Goal: Task Accomplishment & Management: Manage account settings

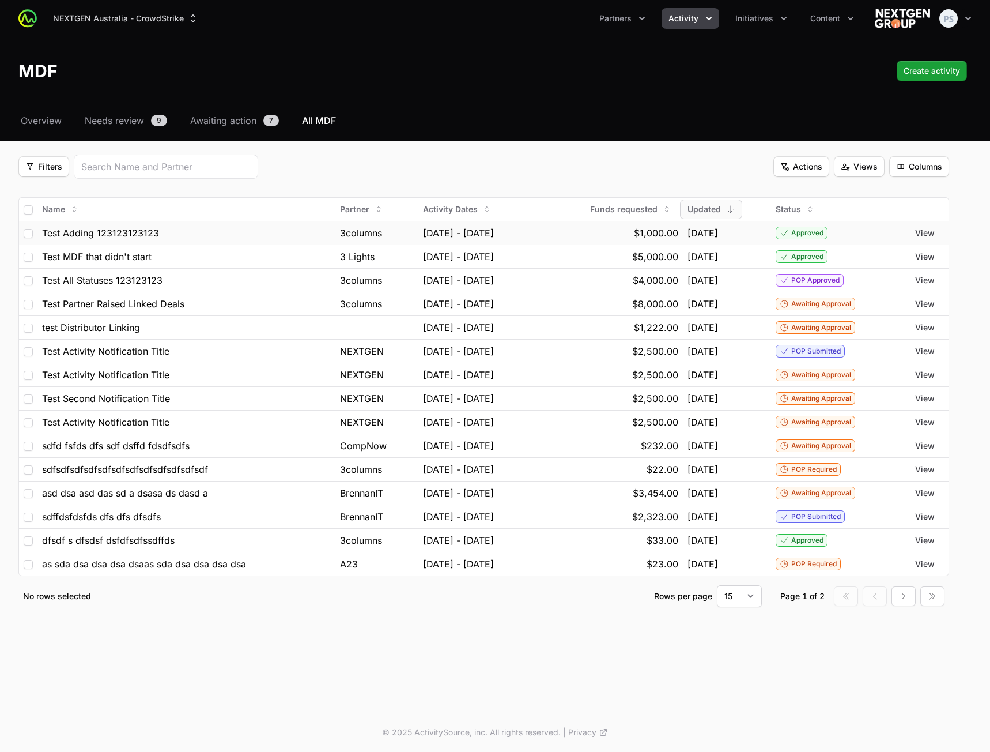
click at [582, 224] on td "$1,000.00" at bounding box center [610, 233] width 146 height 24
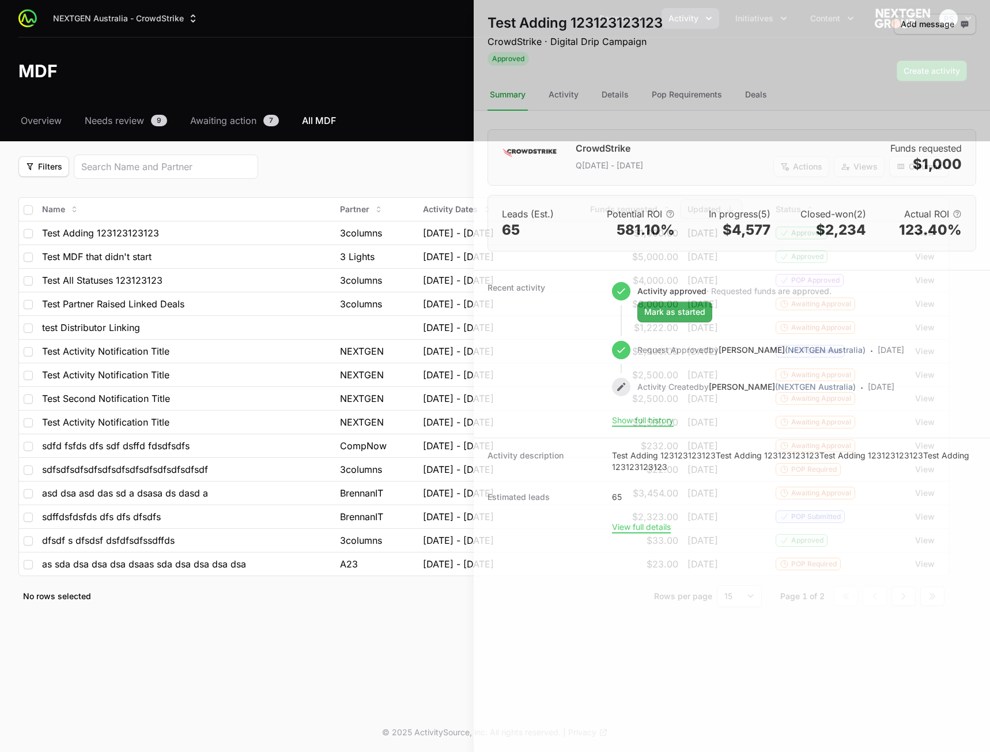
click at [408, 116] on div at bounding box center [495, 376] width 990 height 752
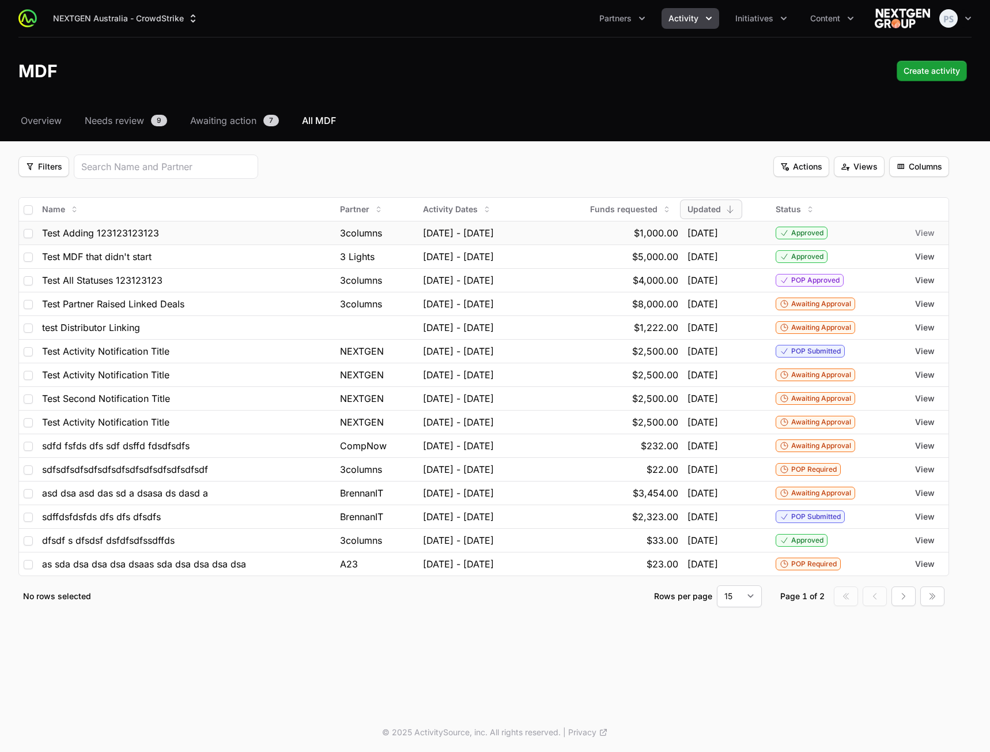
click at [931, 233] on span "View" at bounding box center [925, 233] width 20 height 12
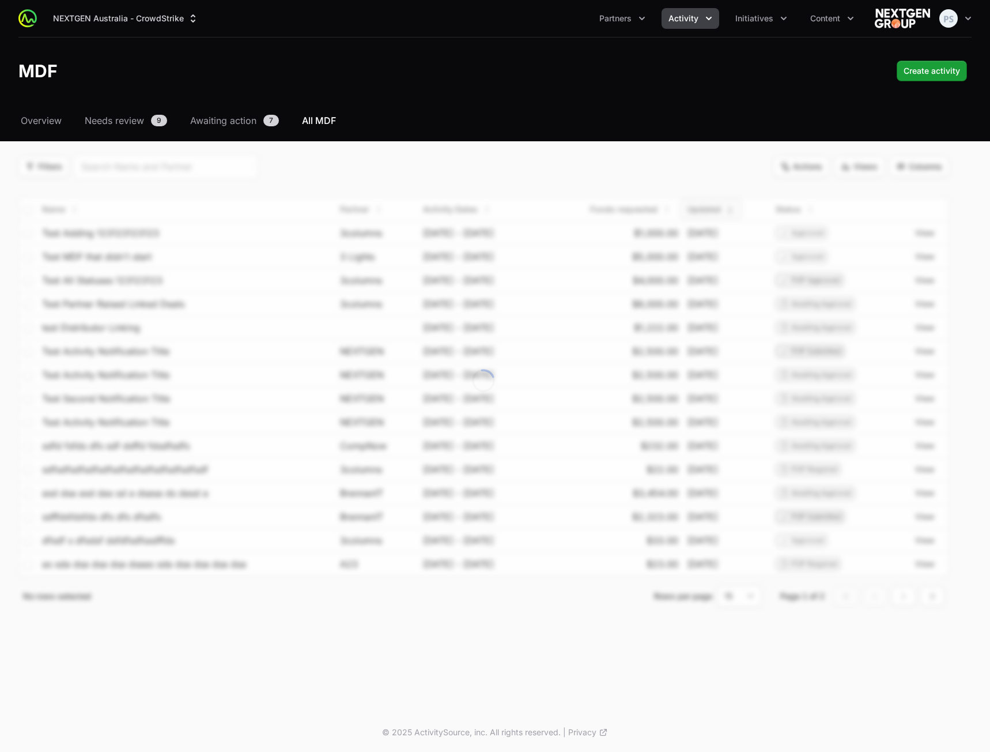
click at [535, 139] on div "Select a tab Overview Needs review Awaiting action All MDF Overview Needs revie…" at bounding box center [495, 374] width 990 height 521
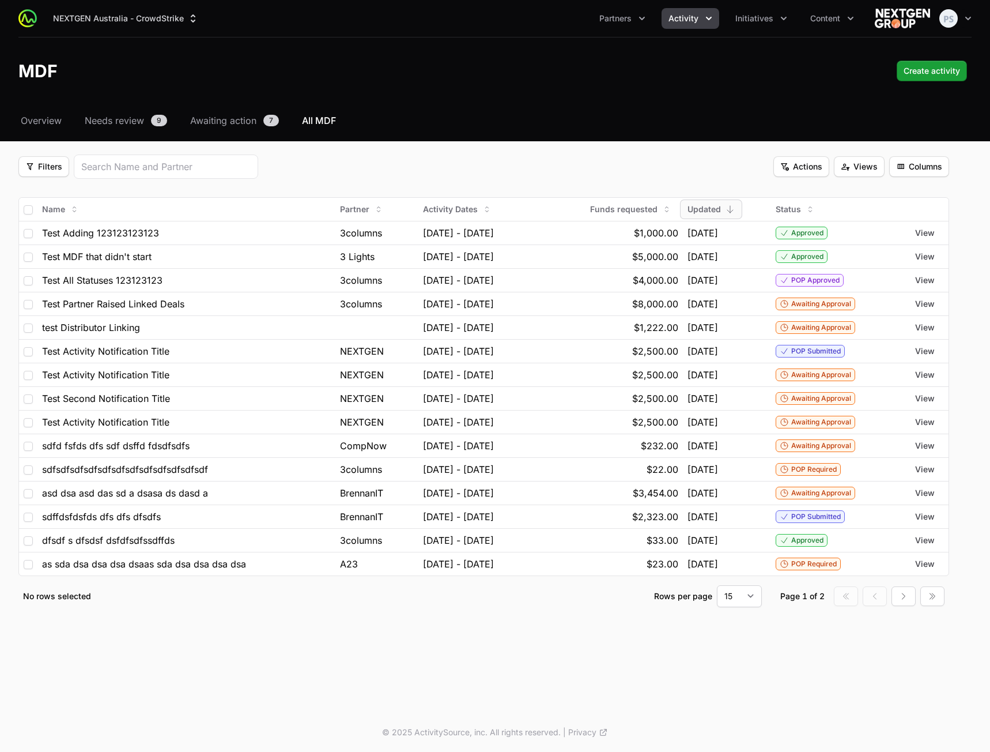
click at [499, 78] on div "MDF Create activity Create activity" at bounding box center [494, 71] width 953 height 21
click at [52, 163] on span "Filters" at bounding box center [43, 167] width 37 height 14
click at [454, 133] on html "NEXTGEN Australia - CrowdStrike Partners Activity Initiatives Content Open user…" at bounding box center [495, 376] width 990 height 752
click at [44, 166] on span "Filters" at bounding box center [43, 167] width 37 height 14
click at [289, 165] on html "NEXTGEN Australia - CrowdStrike Partners Activity Initiatives Content Open user…" at bounding box center [495, 376] width 990 height 752
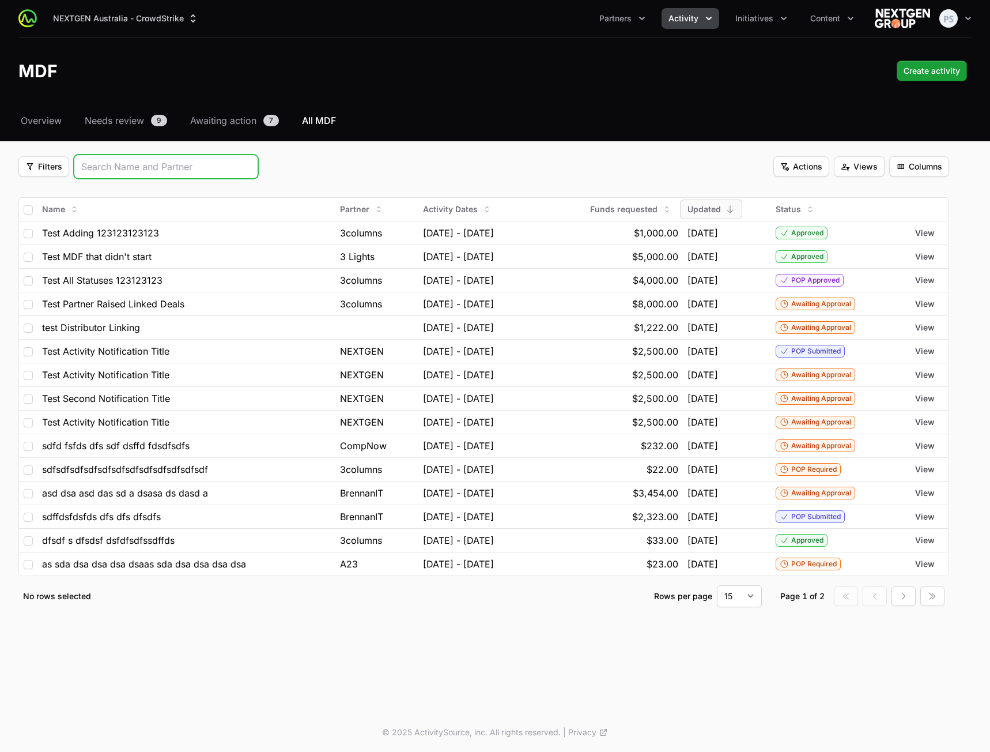
click at [171, 173] on input "search" at bounding box center [165, 167] width 169 height 14
type input "test"
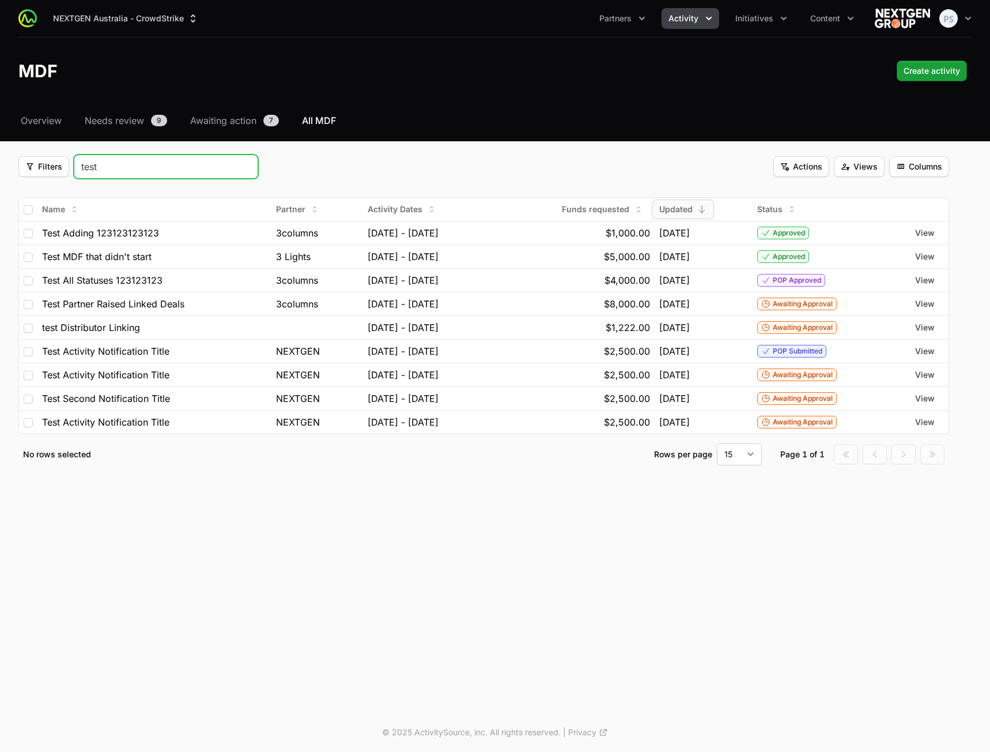
click at [247, 168] on input "test" at bounding box center [165, 167] width 169 height 14
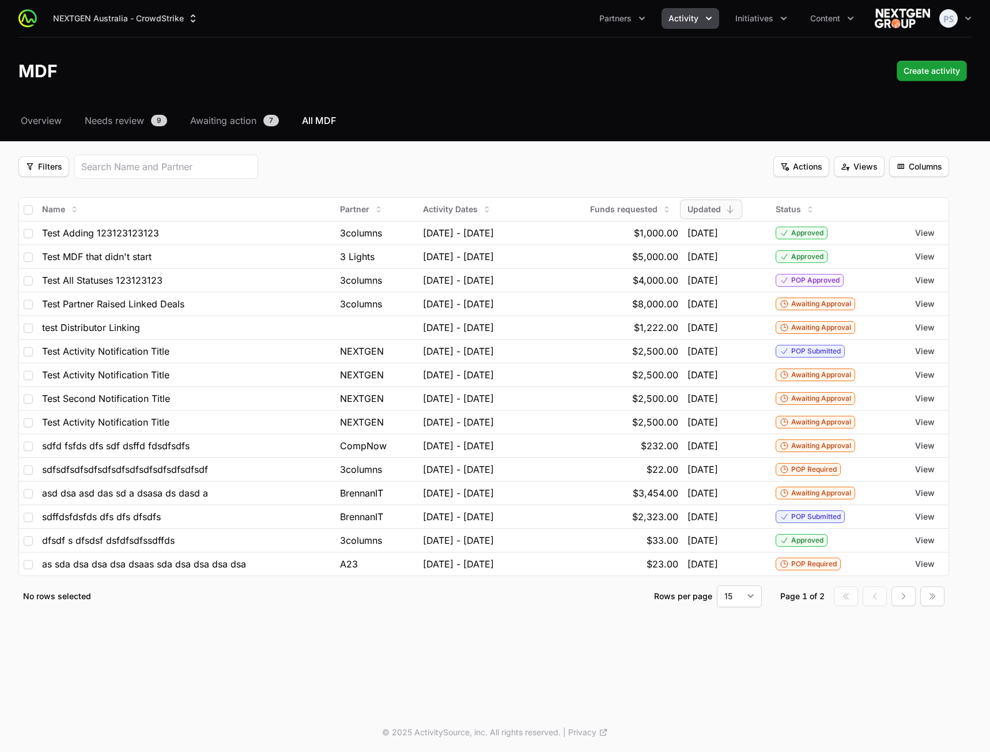
click at [550, 98] on header "MDF Create activity Create activity" at bounding box center [495, 70] width 990 height 67
drag, startPoint x: 47, startPoint y: 170, endPoint x: 65, endPoint y: 174, distance: 17.8
click at [47, 171] on span "Filters" at bounding box center [43, 167] width 37 height 14
click at [50, 247] on div "Partner Type" at bounding box center [63, 245] width 121 height 17
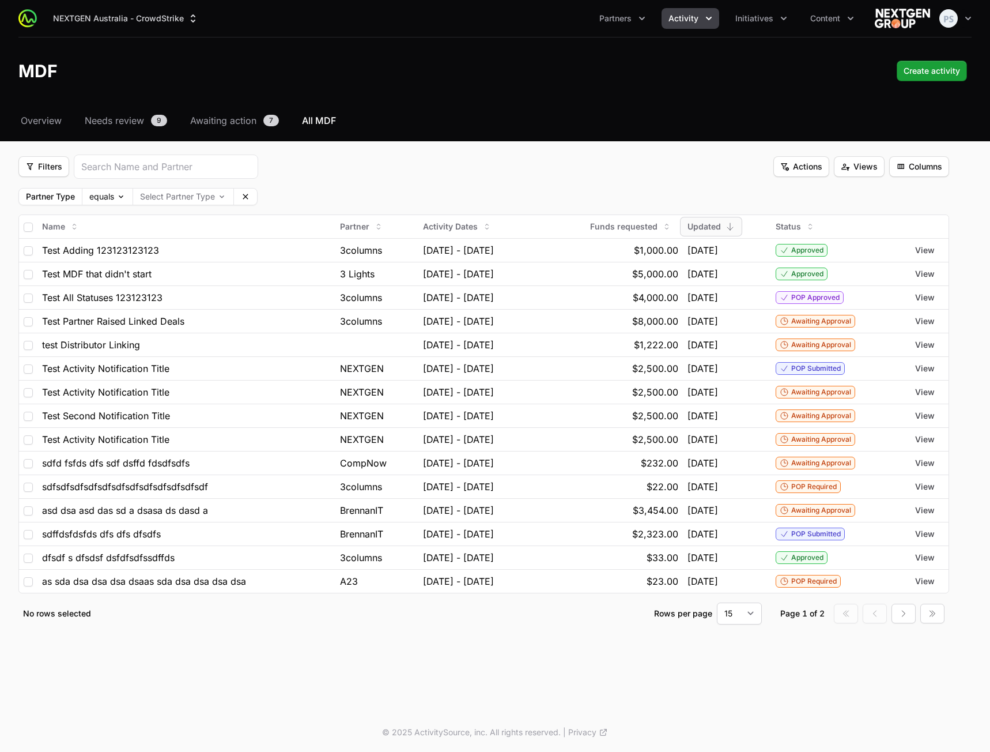
click at [682, 183] on fieldset "Filters Filters Actions Actions Views Views Columns Columns Partner Type equals…" at bounding box center [483, 389] width 931 height 470
click at [402, 139] on div "Select a tab Overview Needs review Awaiting action All MDF Overview Needs revie…" at bounding box center [495, 383] width 990 height 538
click at [49, 168] on span "Filters" at bounding box center [43, 167] width 37 height 14
click at [70, 204] on div "Budget Period" at bounding box center [63, 211] width 121 height 17
click at [148, 196] on button "Select Budget Period" at bounding box center [135, 195] width 94 height 15
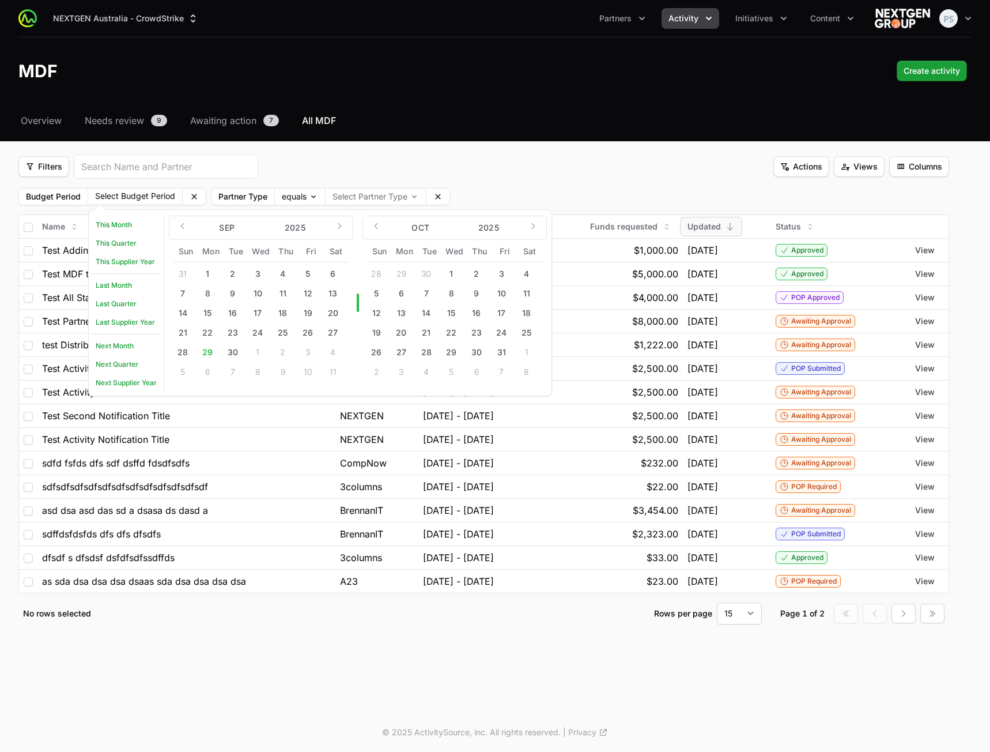
click at [527, 174] on div "Filters Filters Actions Actions Views Views Columns Columns" at bounding box center [483, 166] width 931 height 24
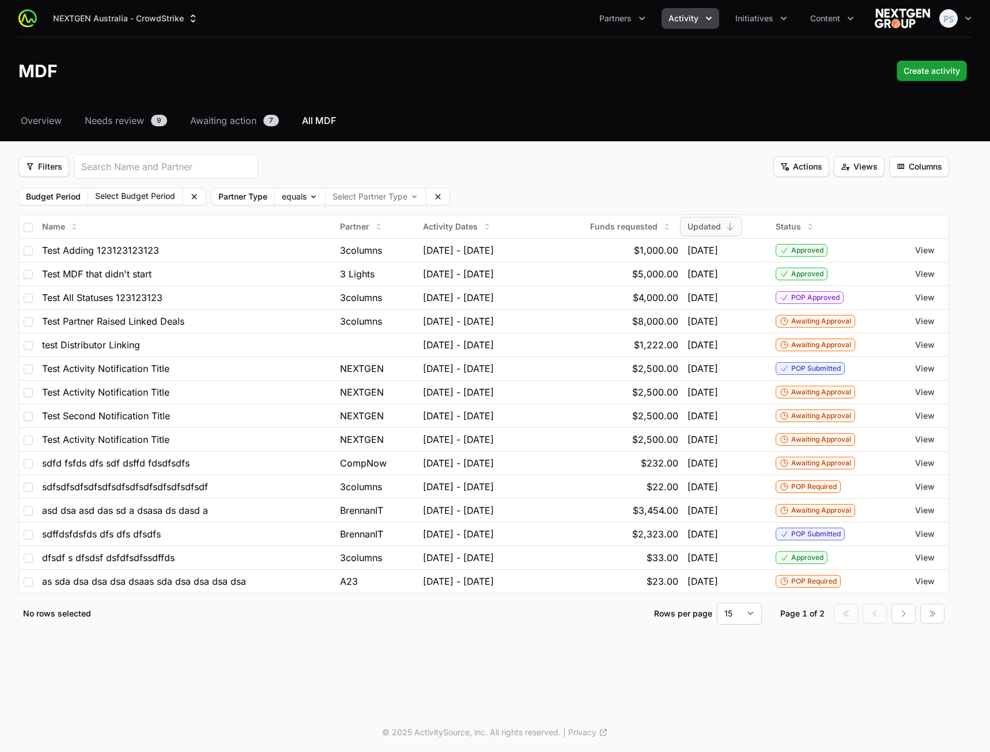
click at [574, 157] on div "Filters Filters Actions Actions Views Views Columns Columns" at bounding box center [483, 166] width 931 height 24
click at [307, 199] on body "NEXTGEN [GEOGRAPHIC_DATA] - CrowdStrike Partners Activity Initiatives Content O…" at bounding box center [495, 376] width 990 height 752
click at [583, 165] on html "NEXTGEN [GEOGRAPHIC_DATA] - CrowdStrike Partners Activity Initiatives Content O…" at bounding box center [495, 376] width 990 height 752
click at [144, 199] on button "Select Budget Period" at bounding box center [135, 195] width 94 height 15
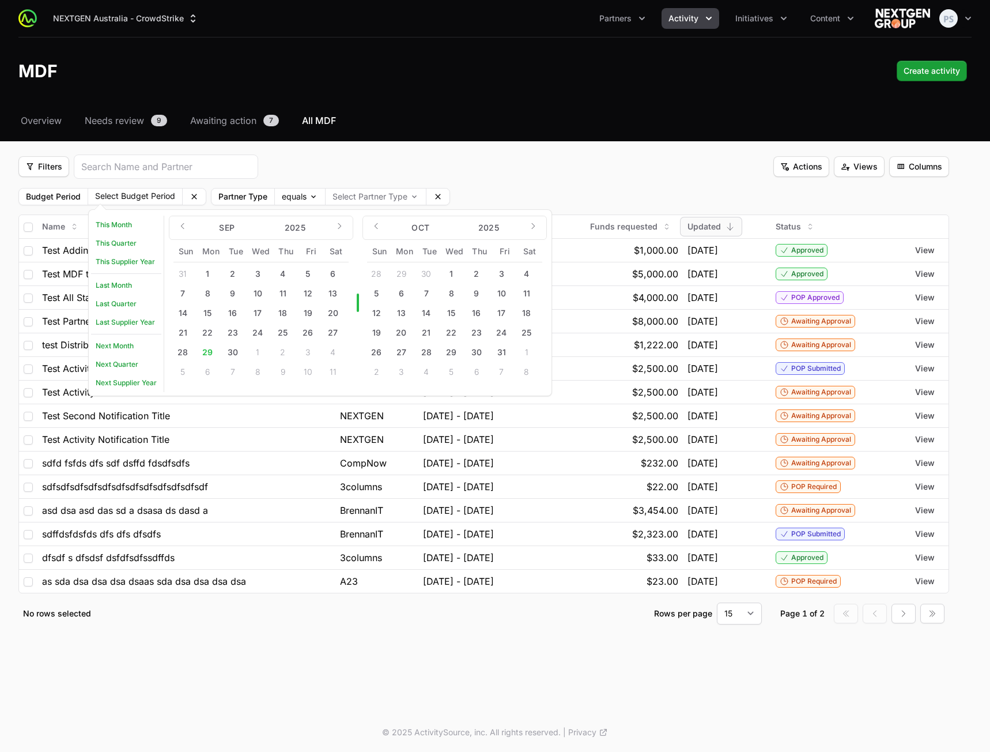
click at [472, 175] on div "Filters Filters Actions Actions Views Views Columns Columns" at bounding box center [483, 166] width 931 height 24
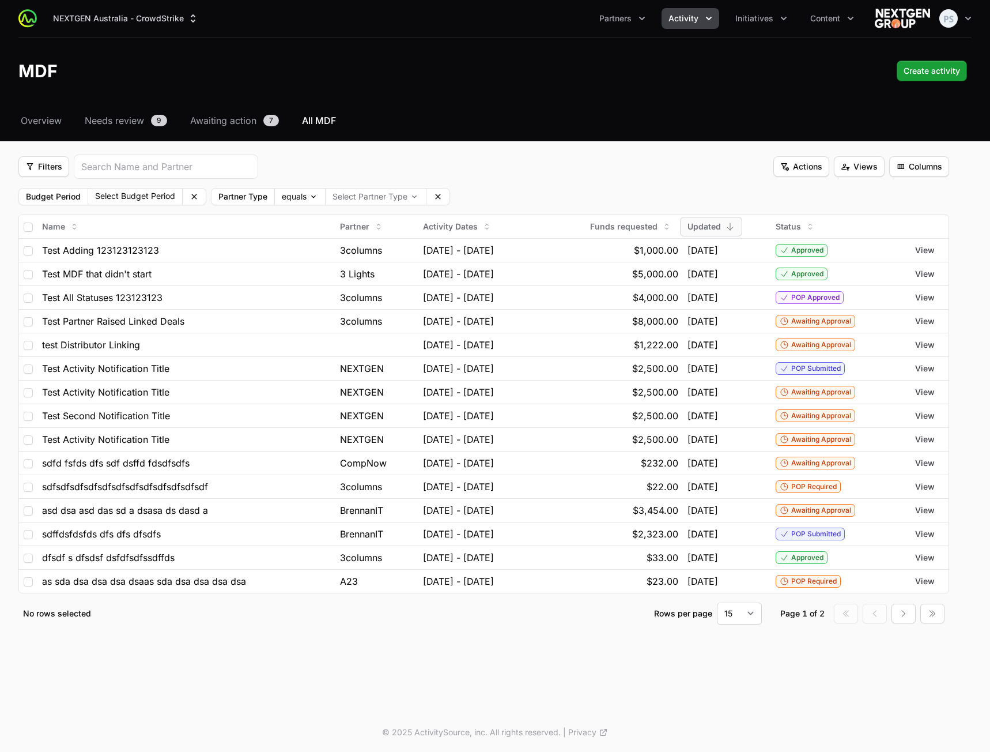
click at [550, 173] on div "Filters Filters Actions Actions Views Views Columns Columns" at bounding box center [483, 166] width 931 height 24
click at [545, 178] on div "Filters Filters Actions Actions Views Views Columns Columns" at bounding box center [483, 166] width 931 height 24
click at [379, 188] on body "NEXTGEN [GEOGRAPHIC_DATA] - CrowdStrike Partners Activity Initiatives Content O…" at bounding box center [495, 376] width 990 height 752
click at [561, 180] on html "NEXTGEN [GEOGRAPHIC_DATA] - CrowdStrike Partners Activity Initiatives Content O…" at bounding box center [495, 376] width 990 height 752
click at [603, 248] on div "$1,000.00" at bounding box center [610, 250] width 137 height 14
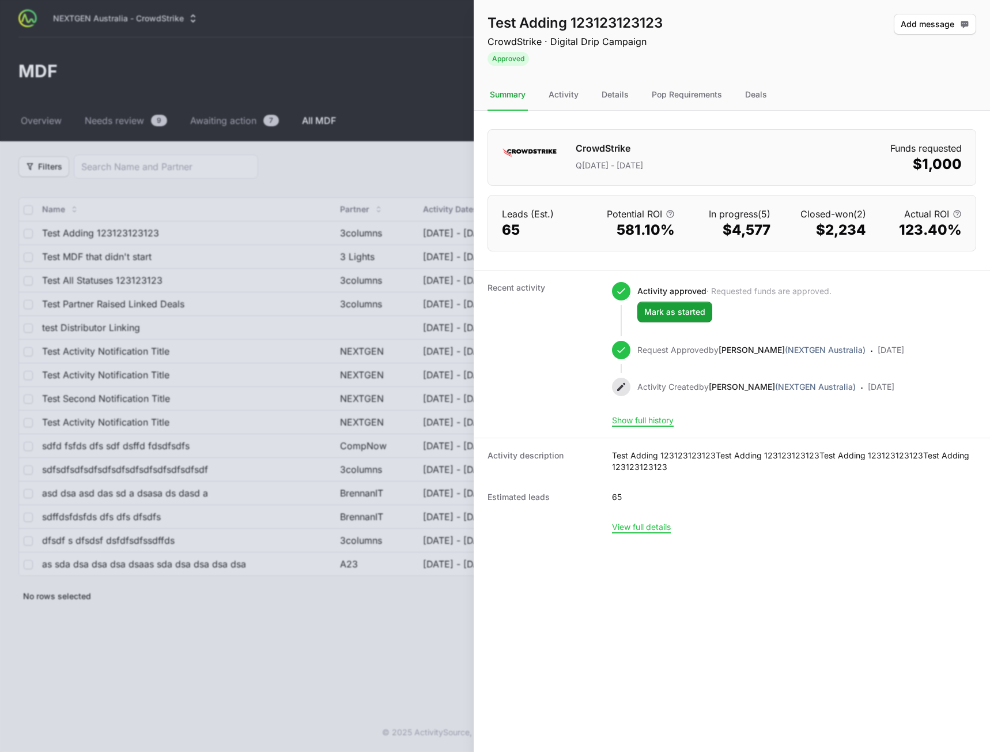
click at [350, 308] on div at bounding box center [495, 376] width 990 height 752
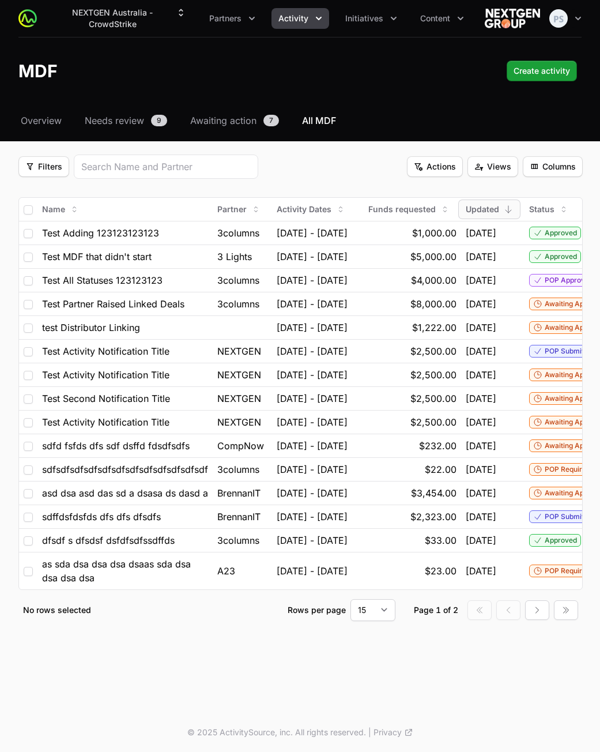
click at [370, 172] on div "Filters Filters Actions Actions Views Views Columns Columns" at bounding box center [300, 166] width 564 height 24
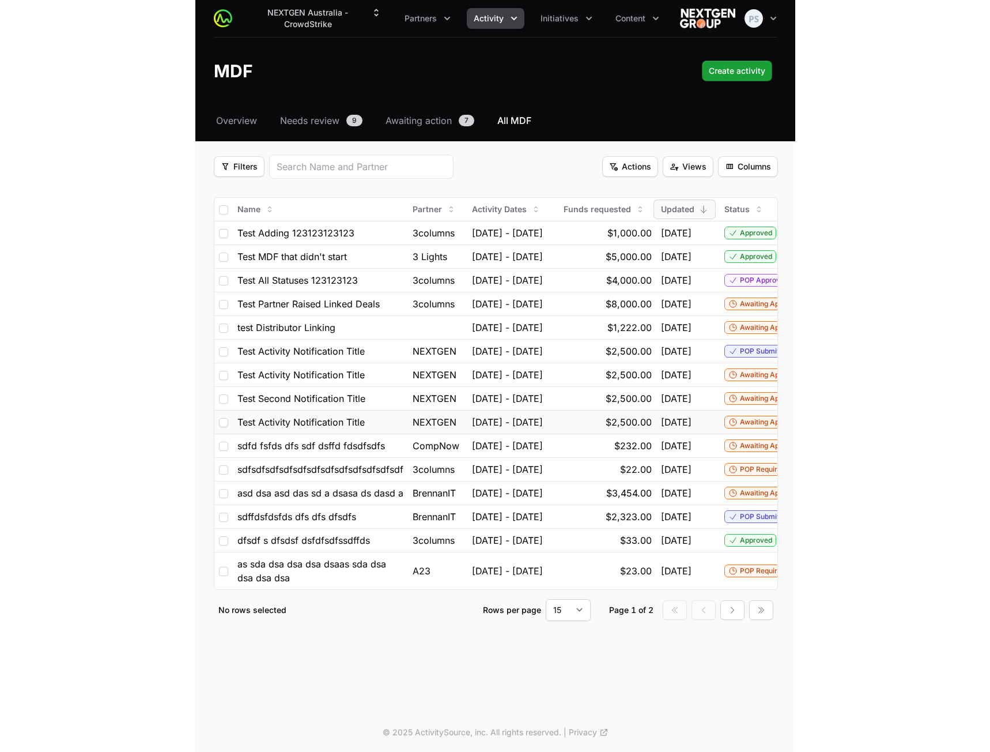
scroll to position [0, 123]
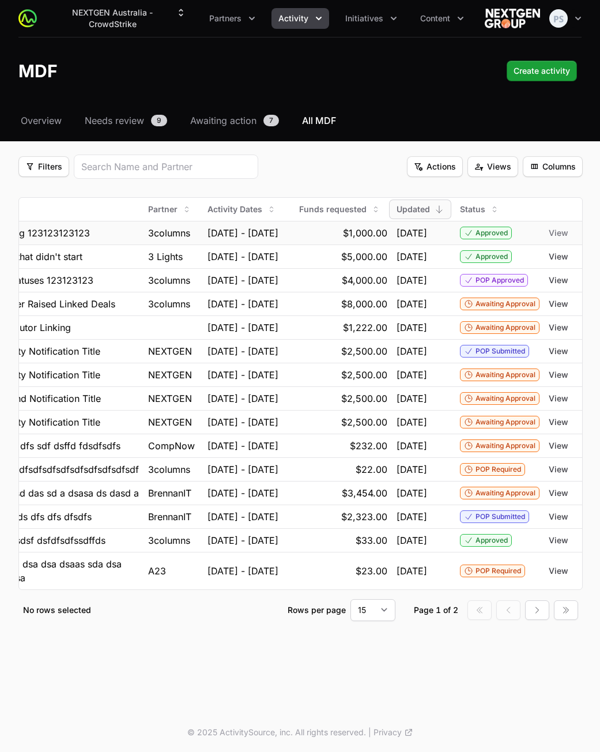
click at [566, 233] on span "View" at bounding box center [559, 233] width 20 height 12
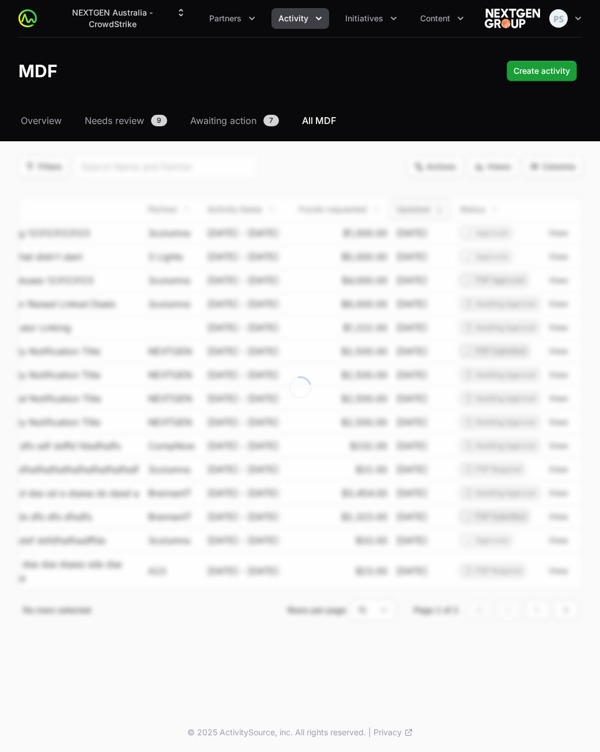
click at [316, 86] on header "MDF Create activity Create activity" at bounding box center [300, 70] width 600 height 67
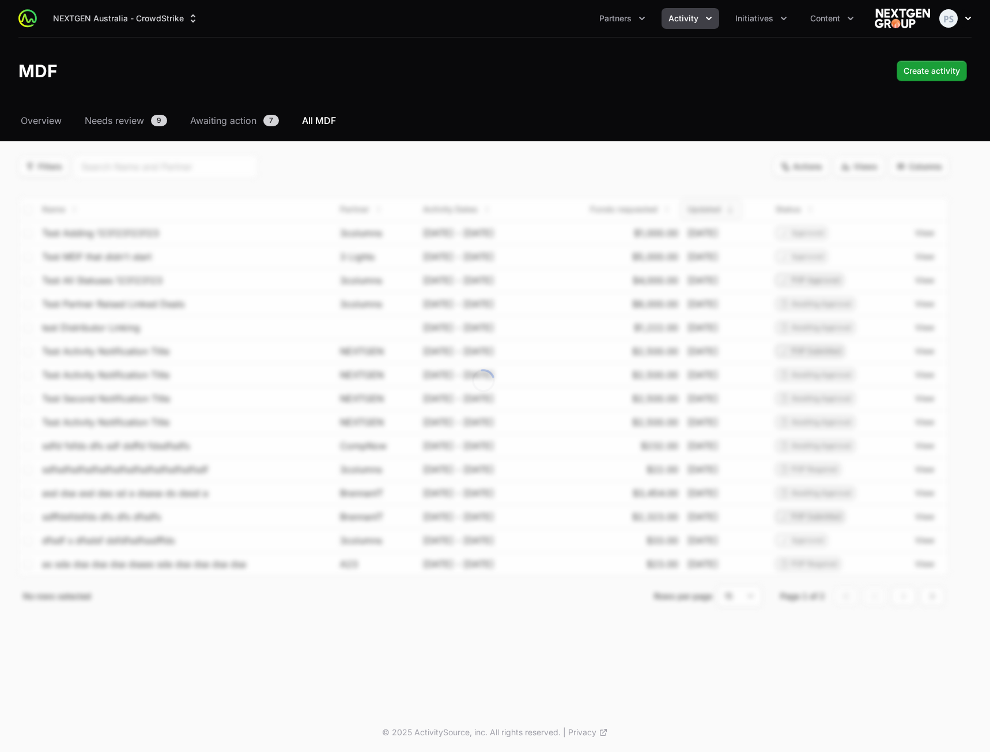
scroll to position [0, 0]
click at [314, 120] on span "All MDF" at bounding box center [319, 121] width 34 height 14
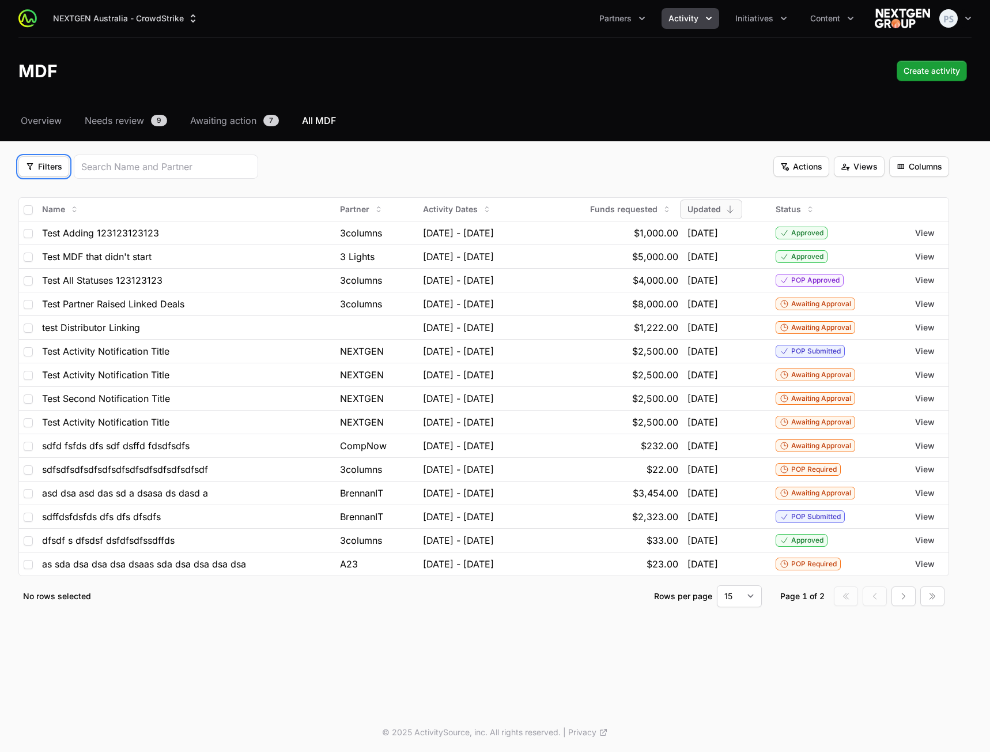
click at [58, 163] on span "Filters" at bounding box center [43, 167] width 37 height 14
click at [63, 194] on div "Activity Type" at bounding box center [63, 194] width 121 height 17
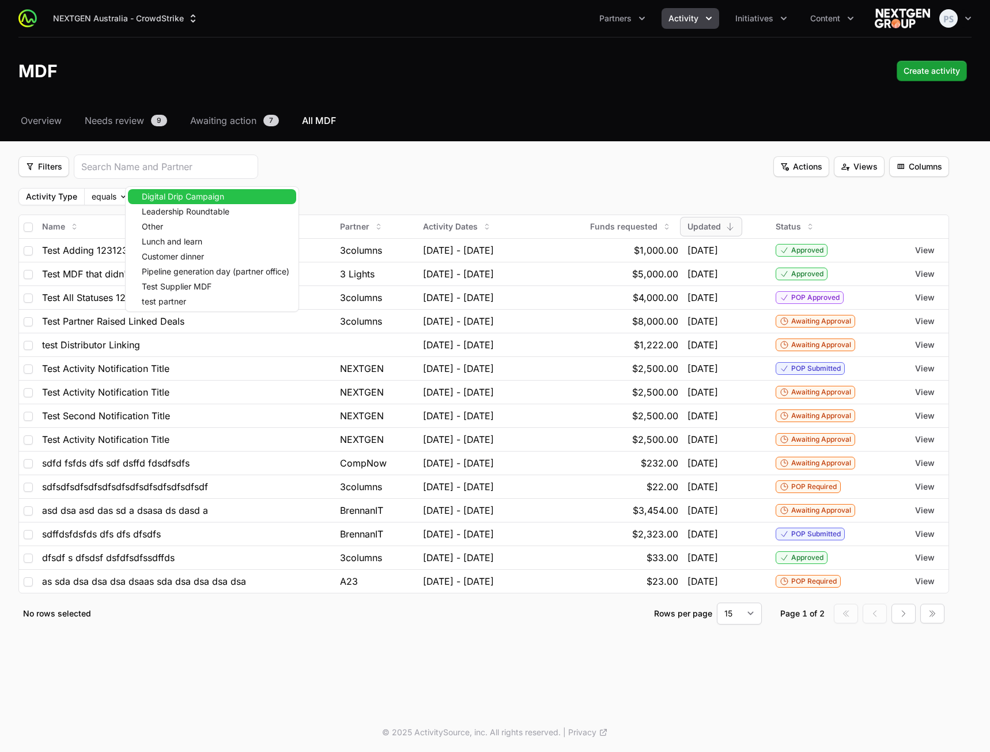
click at [199, 198] on body "NEXTGEN Australia - CrowdStrike Partners Activity Initiatives Content Open user…" at bounding box center [495, 376] width 990 height 752
click at [199, 211] on span "Leadership Roundtable" at bounding box center [186, 211] width 88 height 8
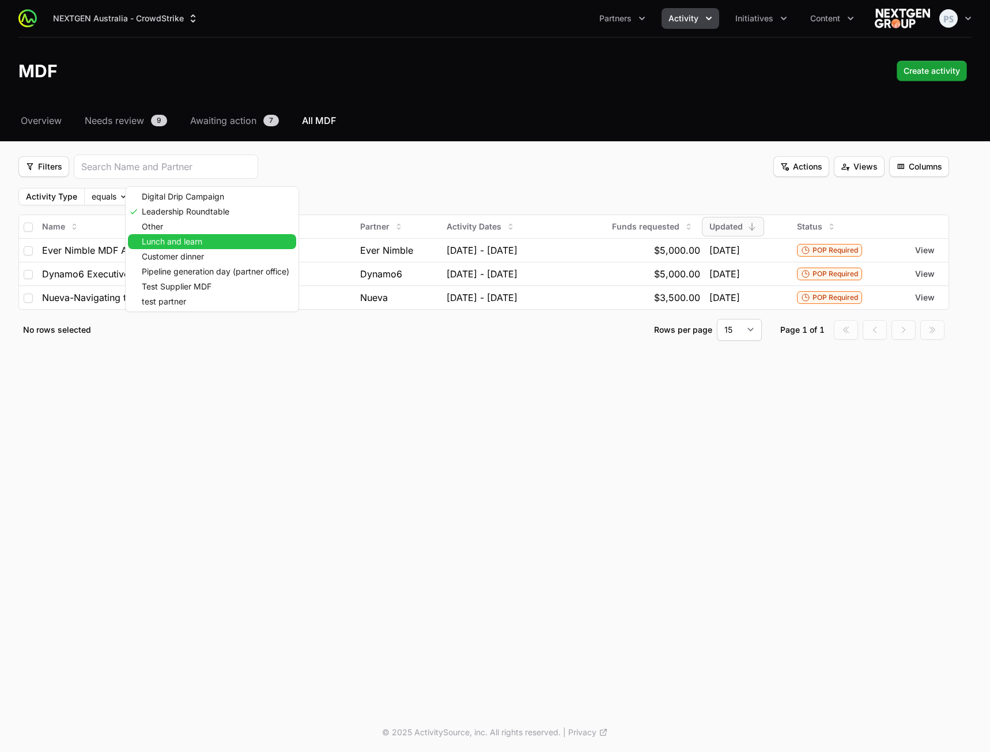
click at [195, 238] on span "Lunch and learn" at bounding box center [172, 241] width 61 height 8
click at [203, 255] on span "Customer dinner" at bounding box center [173, 256] width 62 height 8
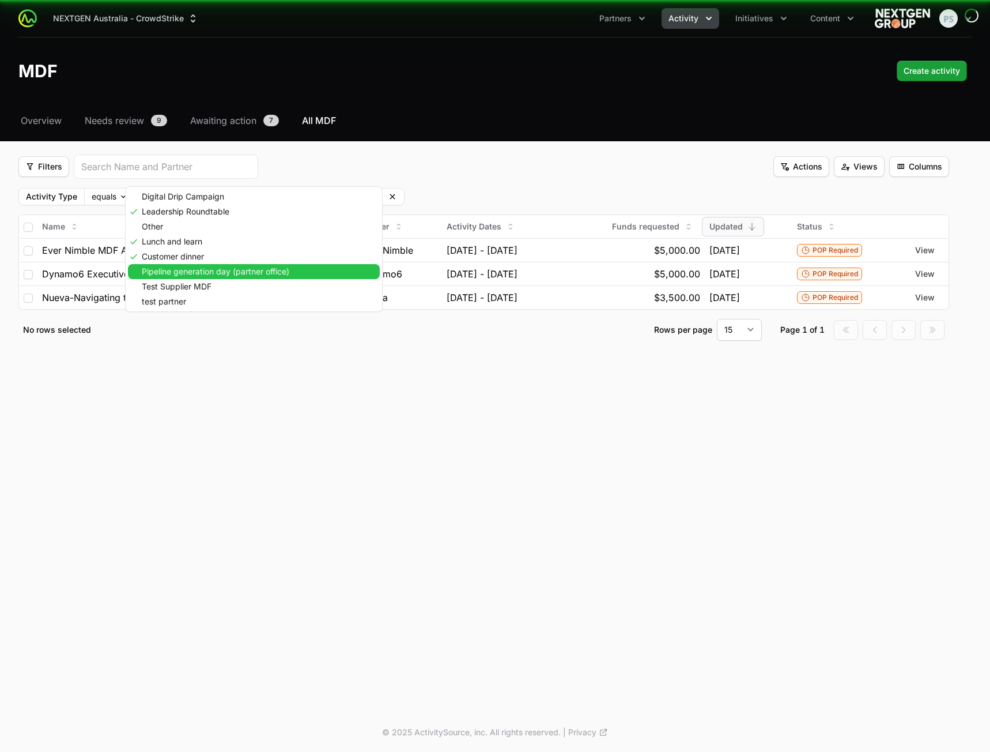
click at [203, 275] on span "Pipeline generation day (partner office)" at bounding box center [216, 271] width 148 height 8
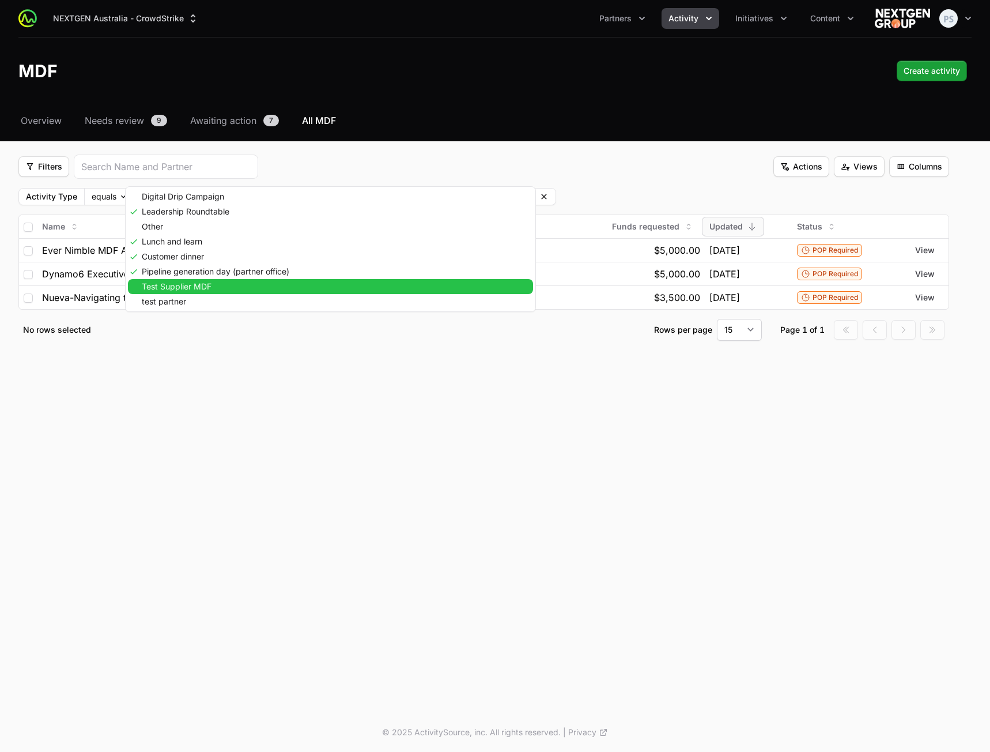
click at [194, 285] on span "Test Supplier MDF" at bounding box center [177, 286] width 70 height 8
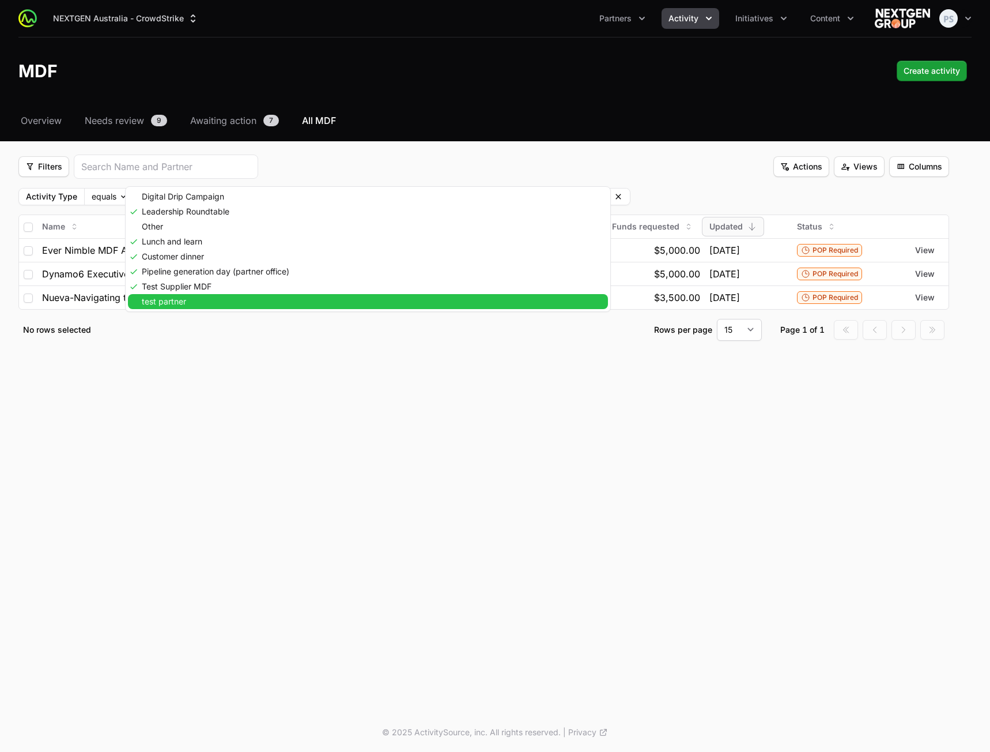
click at [181, 304] on span "test partner" at bounding box center [164, 301] width 44 height 8
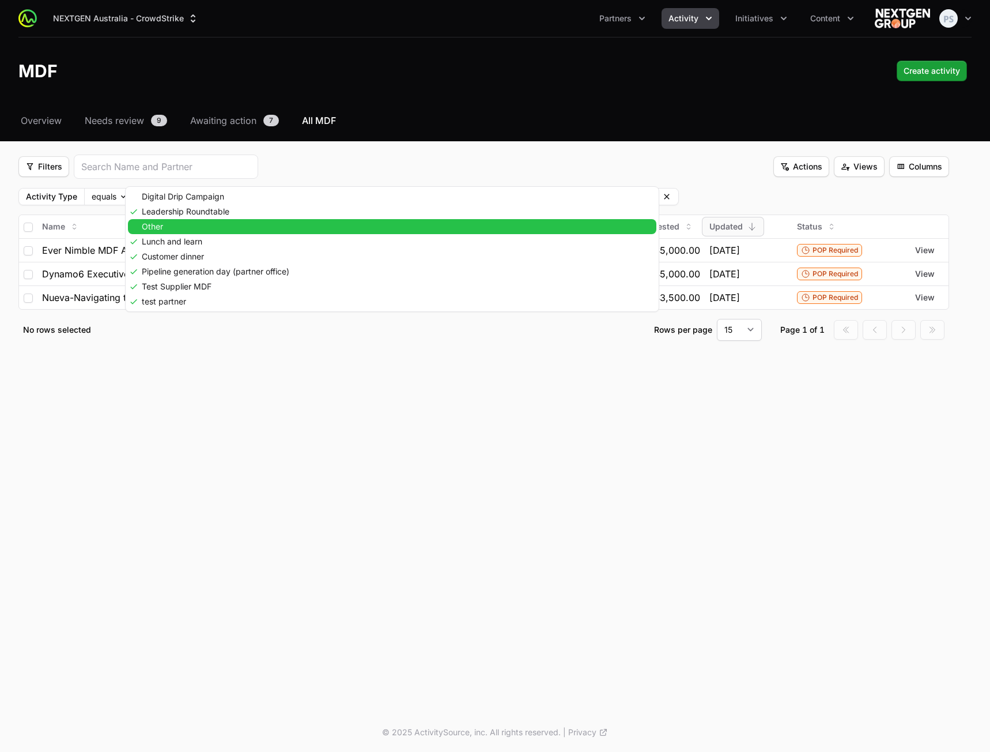
click at [173, 227] on div "Other" at bounding box center [392, 226] width 528 height 15
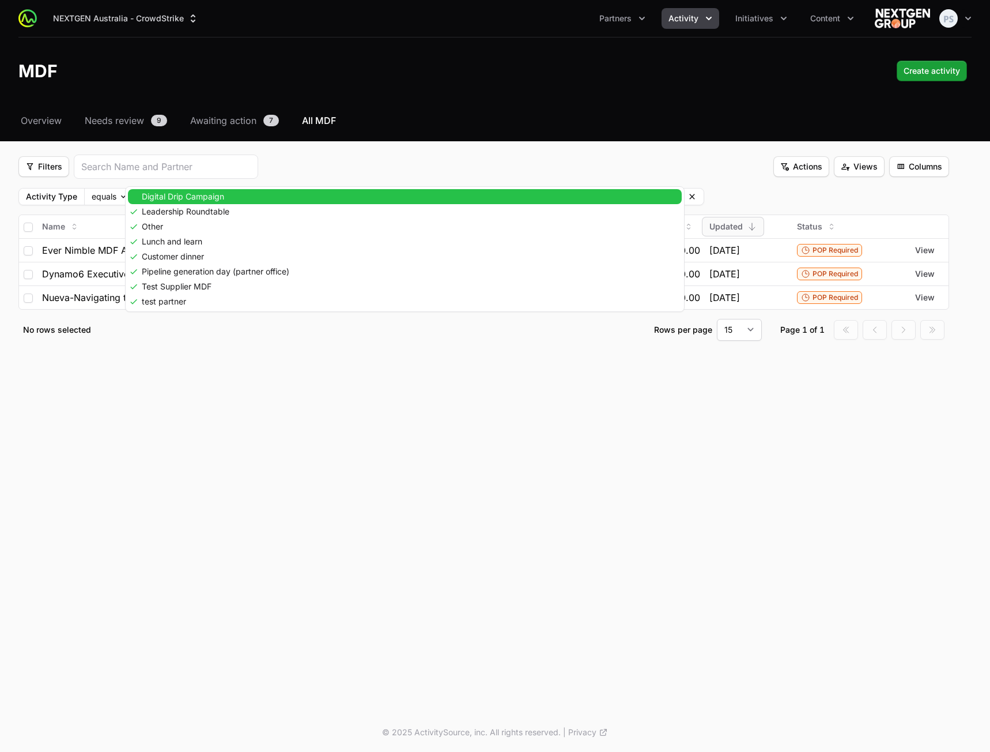
click at [192, 197] on span "Digital Drip Campaign" at bounding box center [183, 196] width 82 height 8
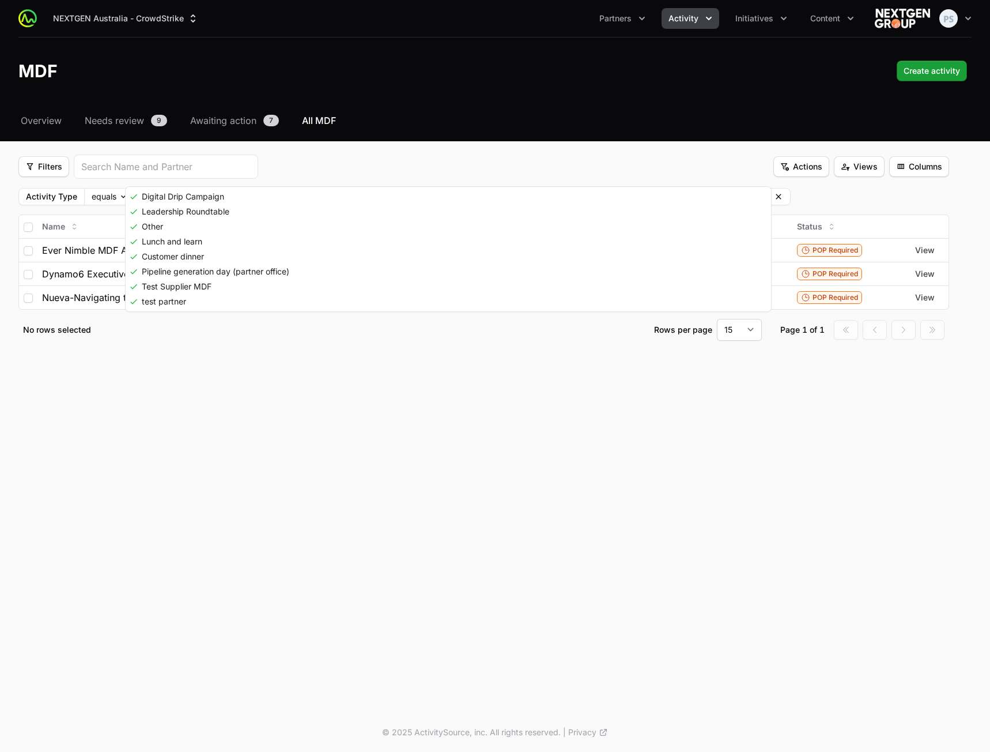
click at [531, 482] on html "NEXTGEN Australia - CrowdStrike Partners Activity Initiatives Content Open user…" at bounding box center [495, 376] width 990 height 752
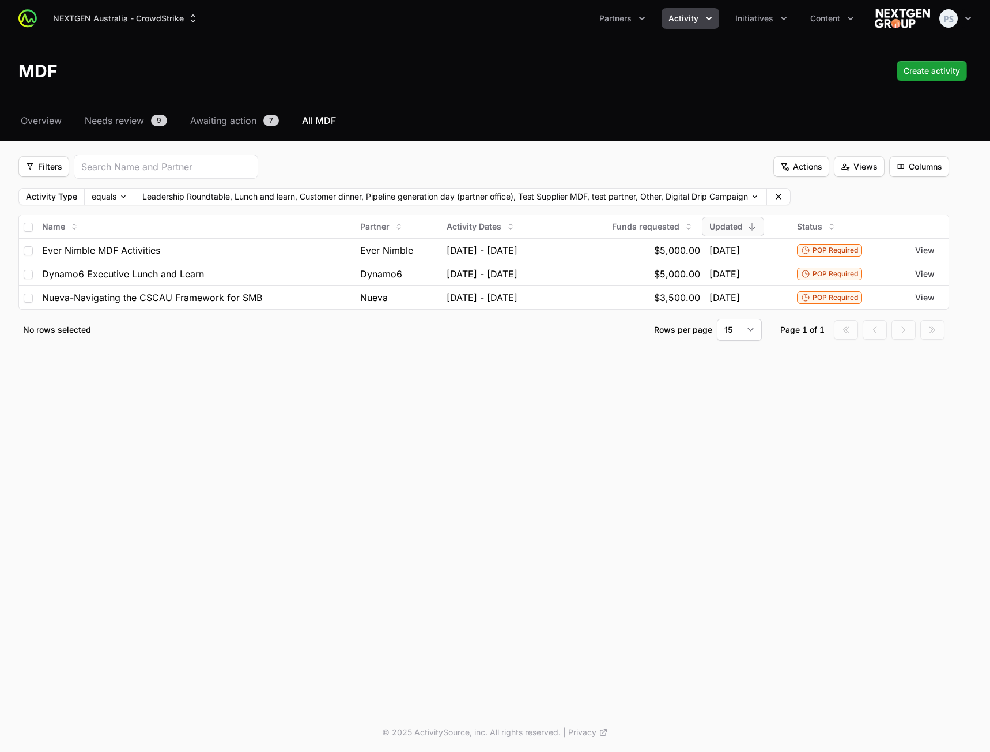
drag, startPoint x: 643, startPoint y: 145, endPoint x: 666, endPoint y: 147, distance: 23.2
click at [643, 145] on div "Select a tab Overview Needs review Awaiting action All MDF Overview Needs revie…" at bounding box center [495, 241] width 990 height 255
click at [860, 172] on span "Views" at bounding box center [859, 167] width 37 height 14
click at [858, 198] on div "Test View" at bounding box center [859, 194] width 121 height 17
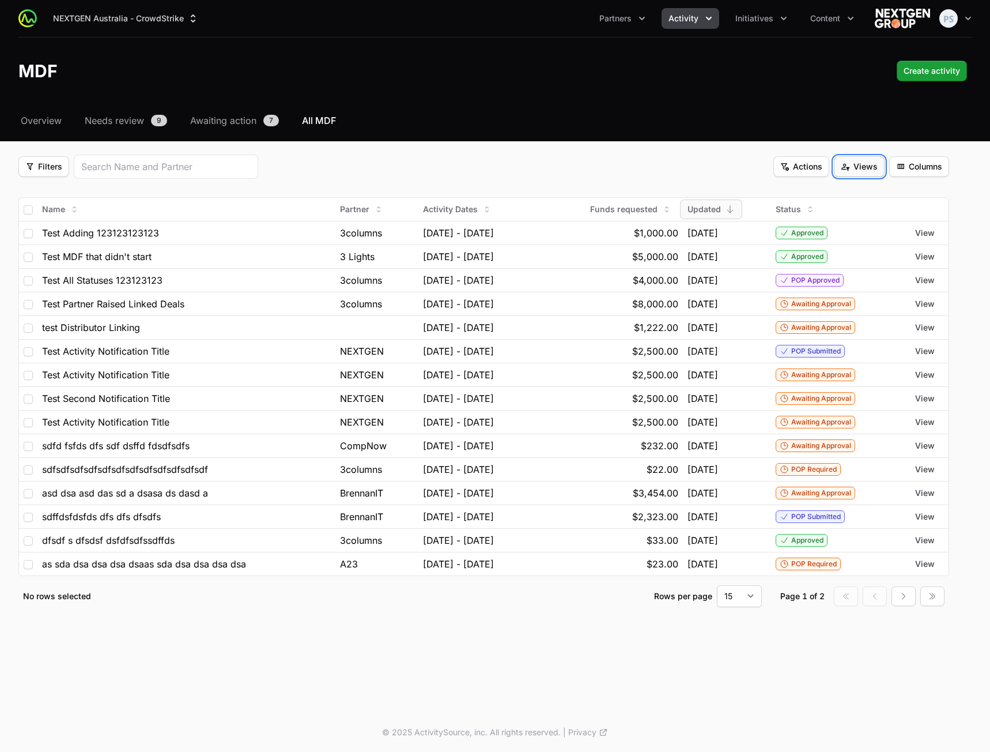
click at [860, 164] on span "Views" at bounding box center [859, 167] width 37 height 14
click at [911, 194] on icon at bounding box center [910, 194] width 8 height 8
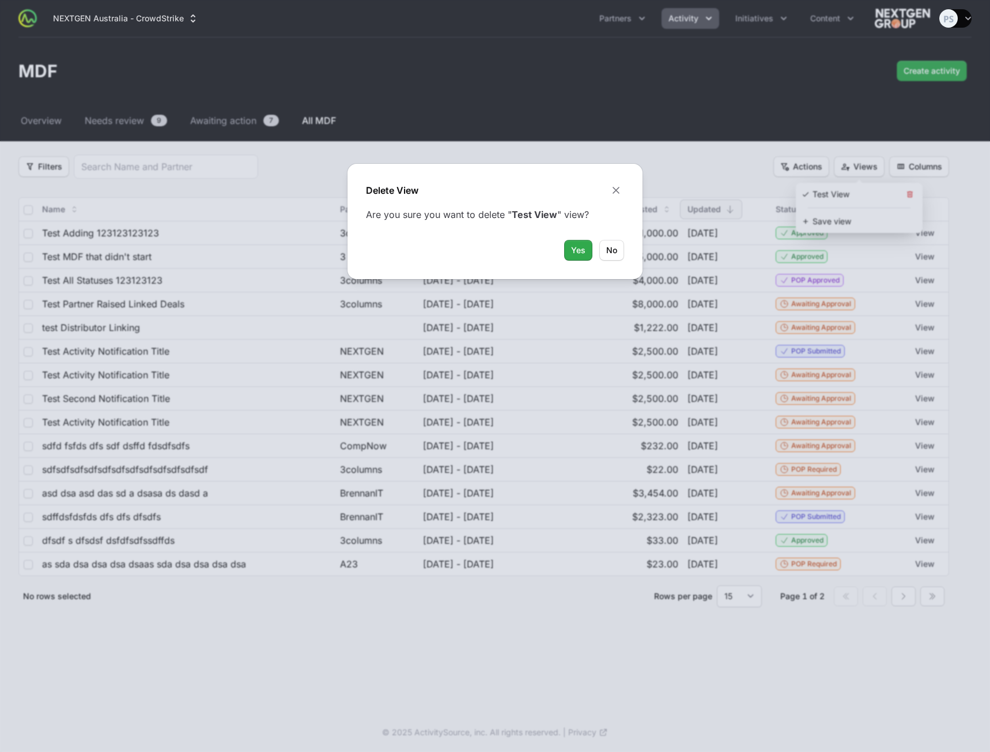
click at [592, 250] on div "Yes Yes No No" at bounding box center [495, 250] width 258 height 21
click at [581, 252] on span "Yes" at bounding box center [578, 250] width 14 height 14
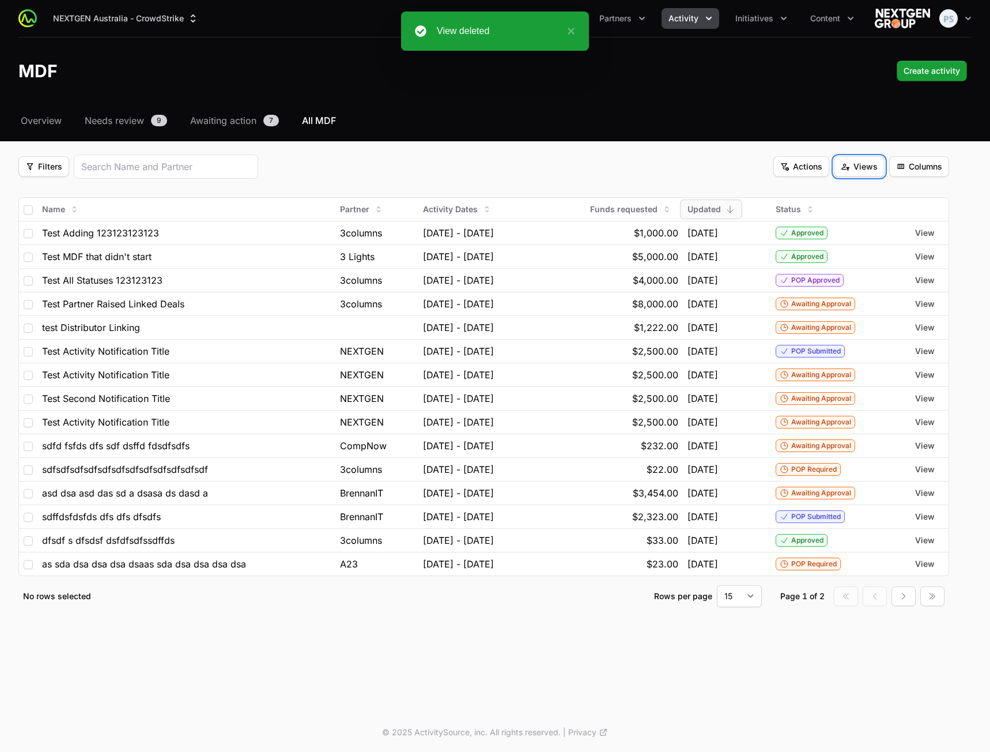
drag, startPoint x: 520, startPoint y: 160, endPoint x: 499, endPoint y: 159, distance: 20.8
click at [520, 160] on div "Filters Filters Actions Actions Views Views Columns Columns" at bounding box center [483, 166] width 931 height 24
click at [50, 163] on span "Filters" at bounding box center [43, 167] width 37 height 14
click at [61, 197] on div "Activity Type" at bounding box center [63, 194] width 121 height 17
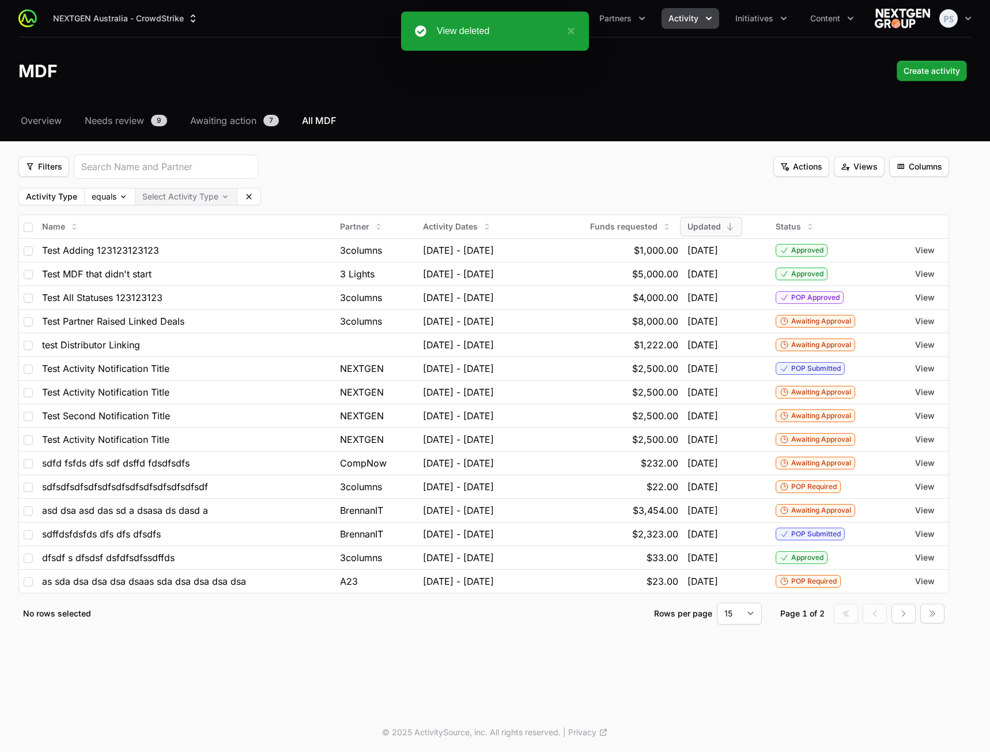
click at [192, 198] on body "NEXTGEN Australia - CrowdStrike Partners Activity Initiatives Content Open user…" at bounding box center [495, 376] width 990 height 752
click at [199, 237] on span "Lunch and learn" at bounding box center [172, 241] width 61 height 8
click at [364, 164] on html "NEXTGEN Australia - CrowdStrike Partners Activity Initiatives Content Open user…" at bounding box center [495, 376] width 990 height 752
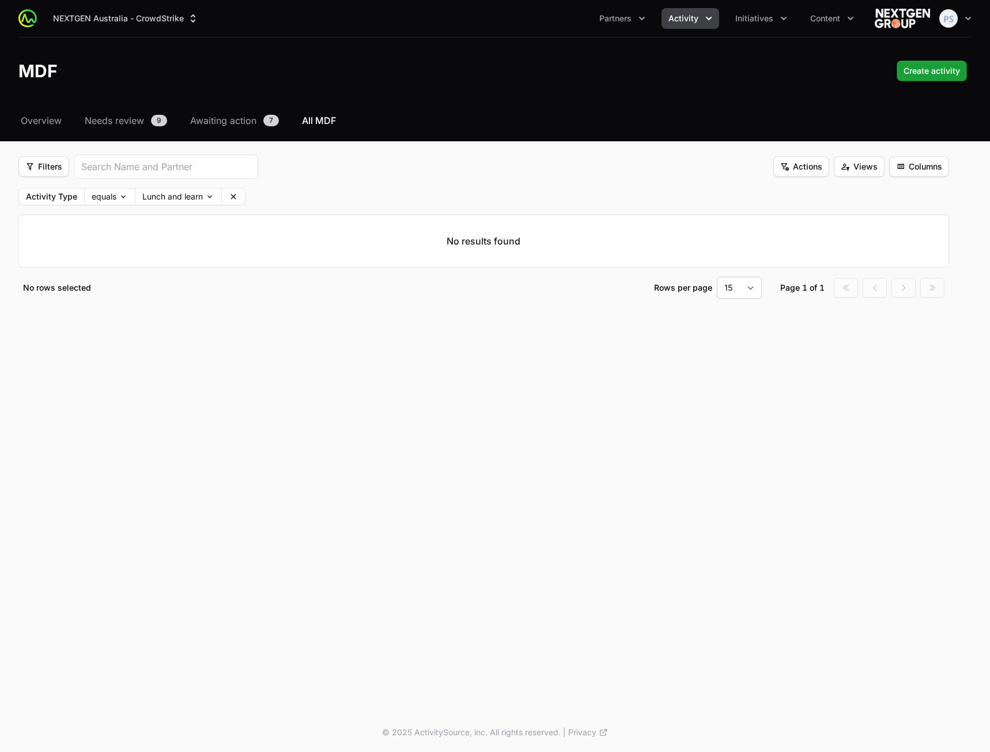
click at [232, 195] on icon at bounding box center [233, 196] width 9 height 9
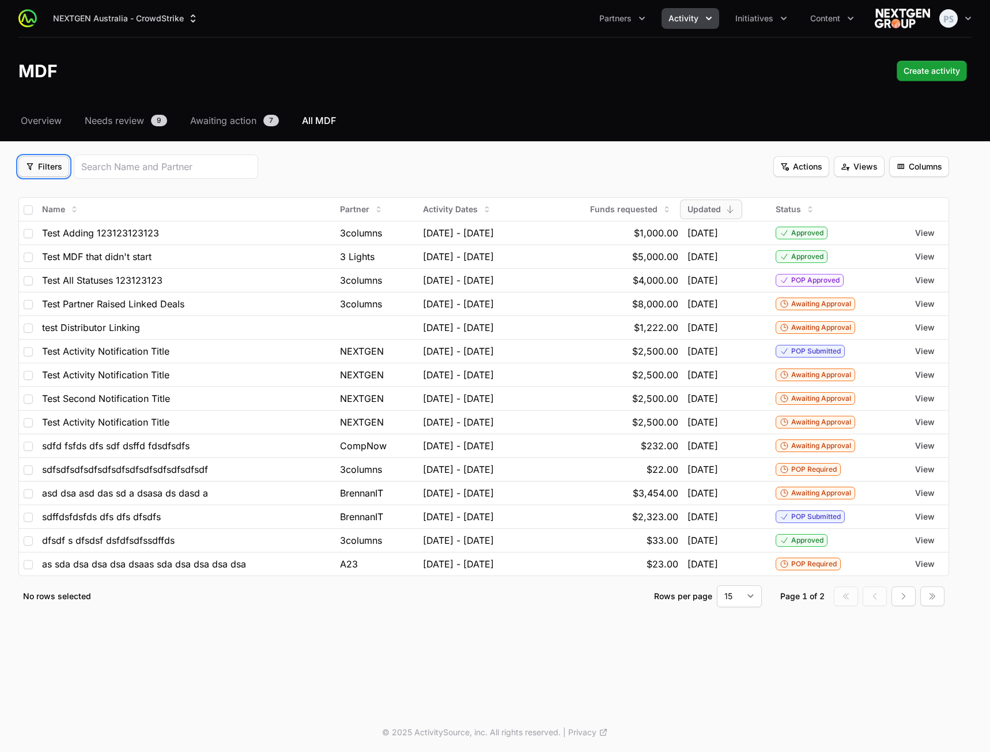
click at [51, 163] on span "Filters" at bounding box center [43, 167] width 37 height 14
click at [85, 228] on div "Status" at bounding box center [63, 228] width 121 height 17
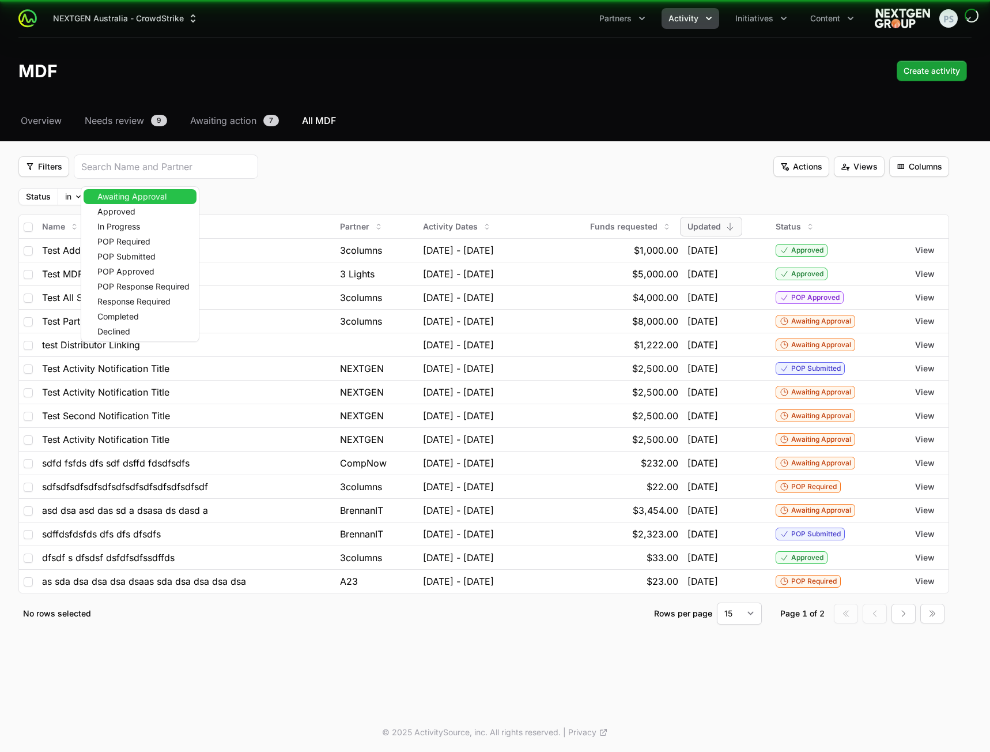
click at [137, 196] on body "NEXTGEN Australia - CrowdStrike Partners Activity Initiatives Content Open user…" at bounding box center [495, 376] width 990 height 752
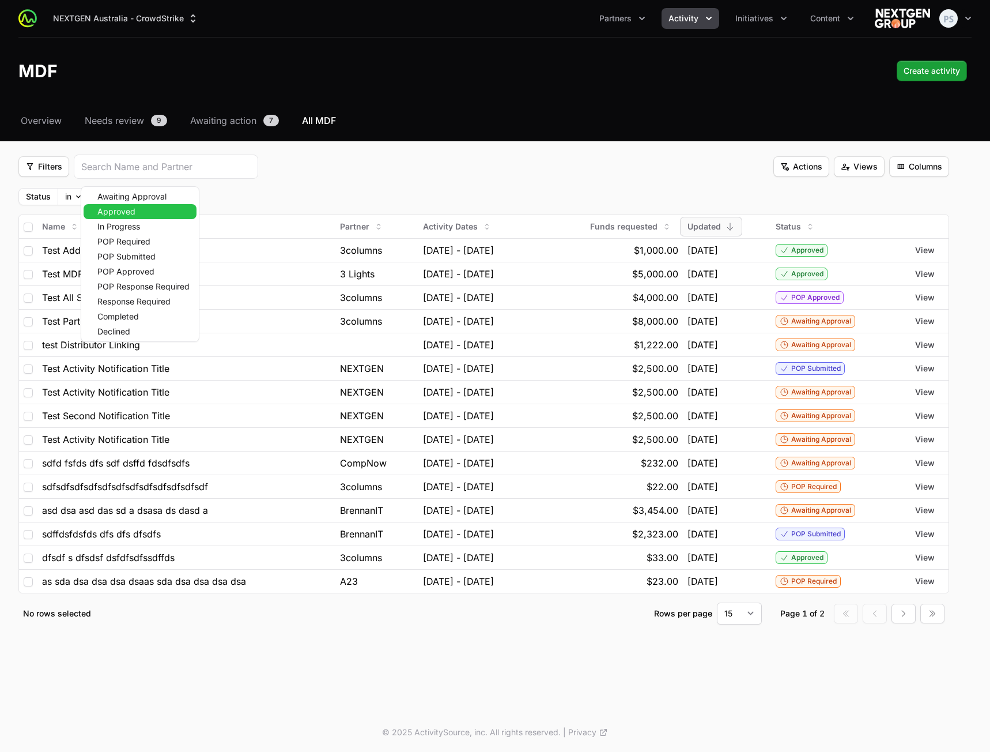
click at [141, 214] on div "Approved" at bounding box center [140, 211] width 113 height 15
click at [137, 223] on span "In Progress" at bounding box center [118, 226] width 43 height 8
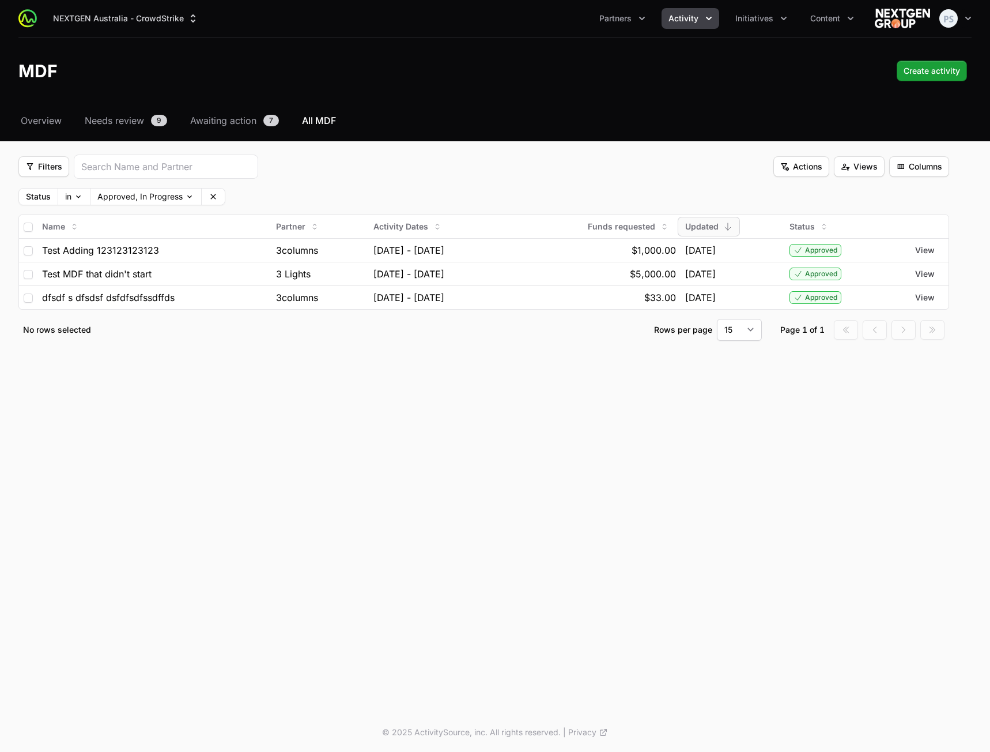
click at [391, 176] on html "NEXTGEN Australia - CrowdStrike Partners Activity Initiatives Content Open user…" at bounding box center [495, 376] width 990 height 752
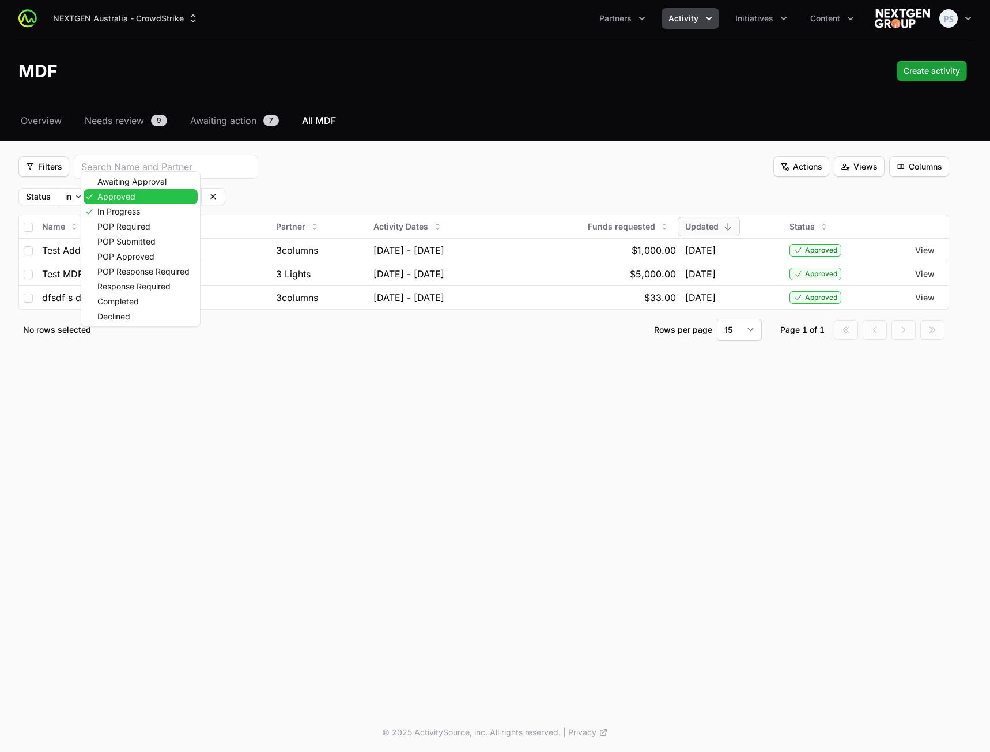
click at [139, 202] on body "NEXTGEN Australia - CrowdStrike Partners Activity Initiatives Content Open user…" at bounding box center [495, 376] width 990 height 752
click at [144, 230] on span "POP Required" at bounding box center [123, 226] width 53 height 8
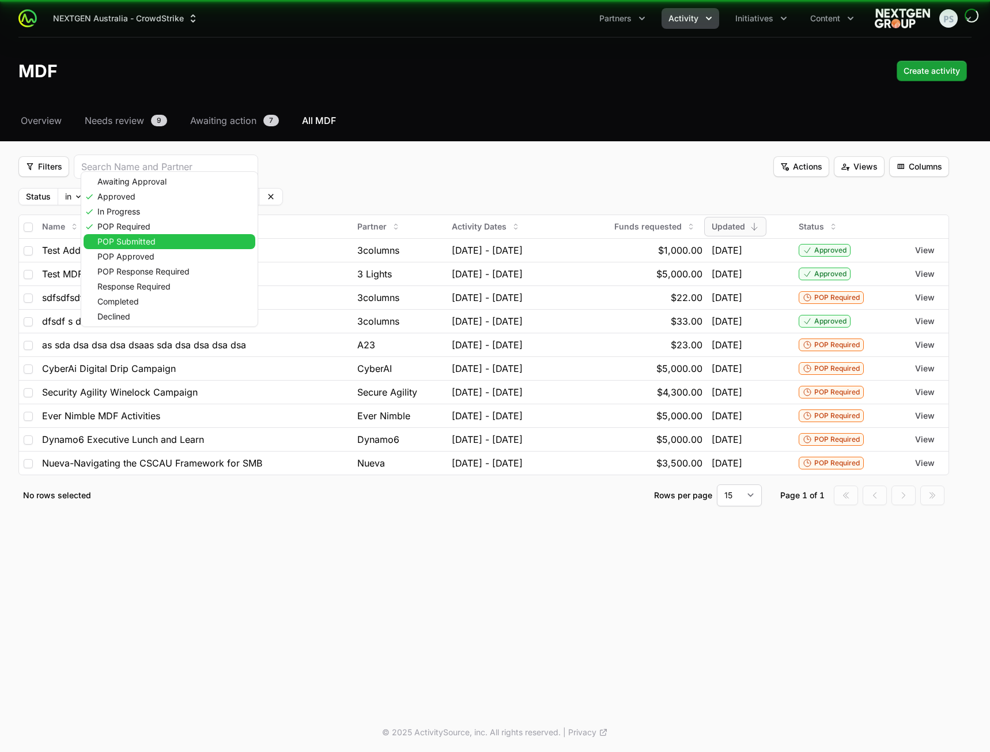
click at [144, 240] on span "POP Submitted" at bounding box center [126, 241] width 58 height 8
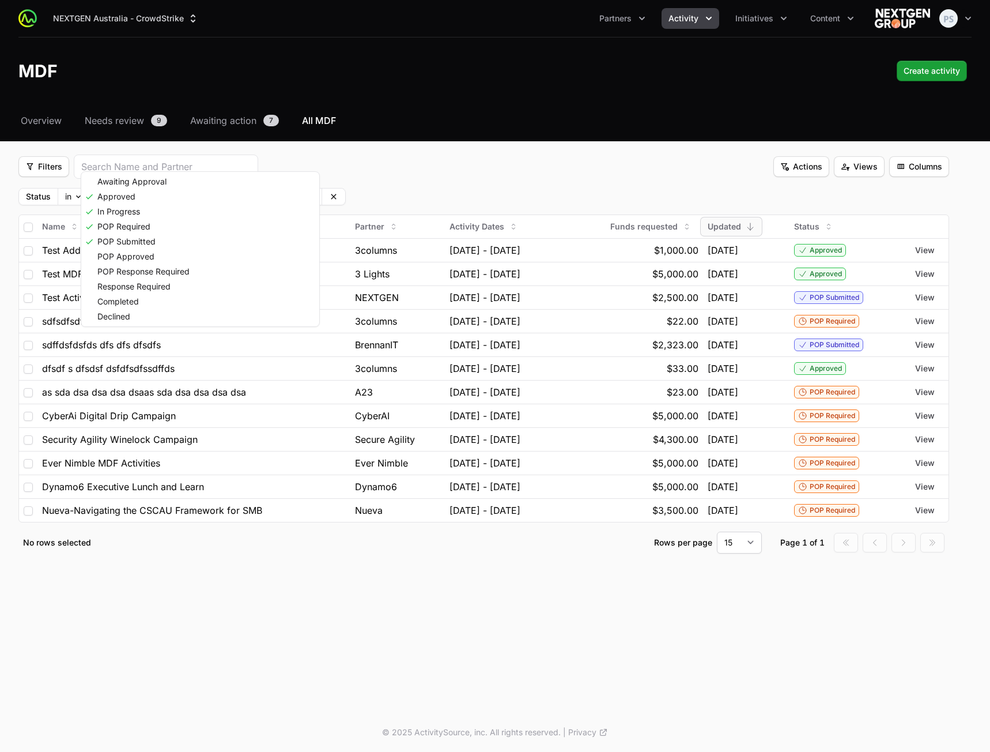
click at [571, 187] on html "NEXTGEN Australia - CrowdStrike Partners Activity Initiatives Content Open user…" at bounding box center [495, 376] width 990 height 752
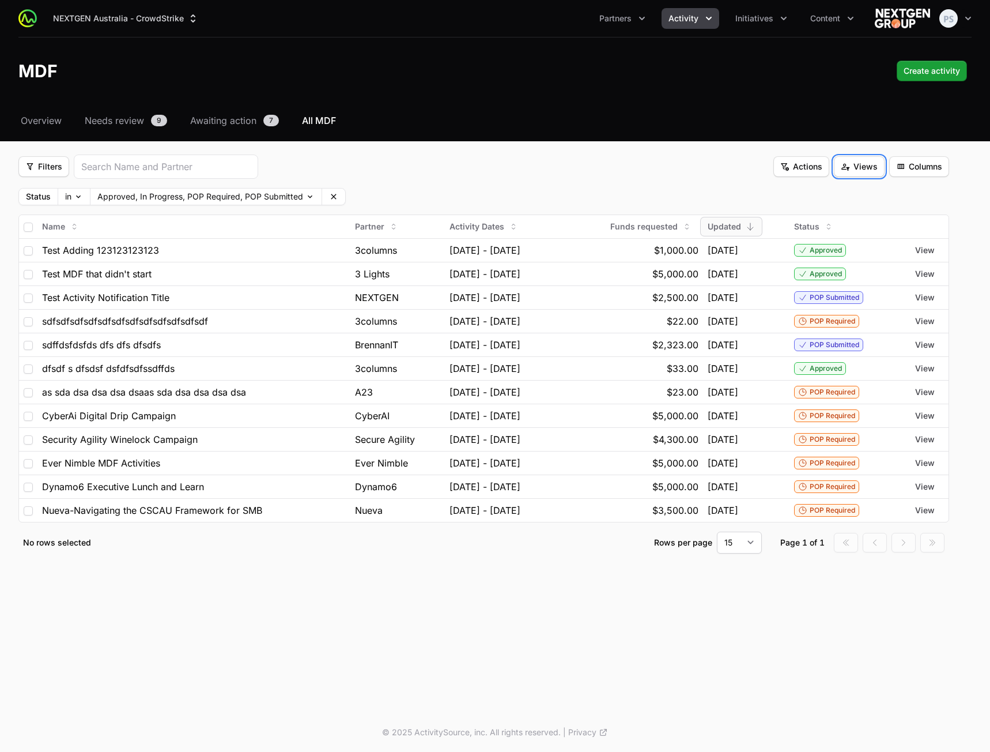
click at [860, 168] on span "Views" at bounding box center [859, 167] width 37 height 14
click at [844, 198] on div "Save view" at bounding box center [859, 194] width 121 height 17
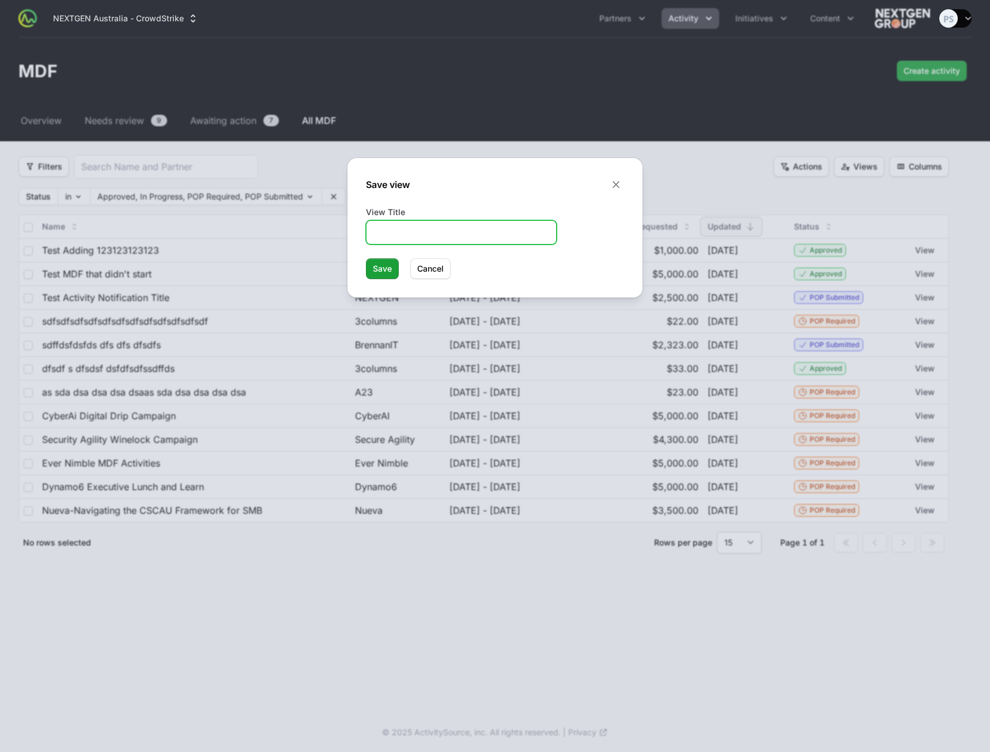
drag, startPoint x: 441, startPoint y: 232, endPoint x: 437, endPoint y: 253, distance: 21.8
click at [435, 251] on form "View Title Save Save [PERSON_NAME]" at bounding box center [495, 242] width 258 height 73
type input "Status View"
click at [378, 280] on div "Save view Close panel View Title Status View Save Save [PERSON_NAME]" at bounding box center [495, 227] width 295 height 139
click at [381, 273] on span "Save" at bounding box center [382, 269] width 19 height 14
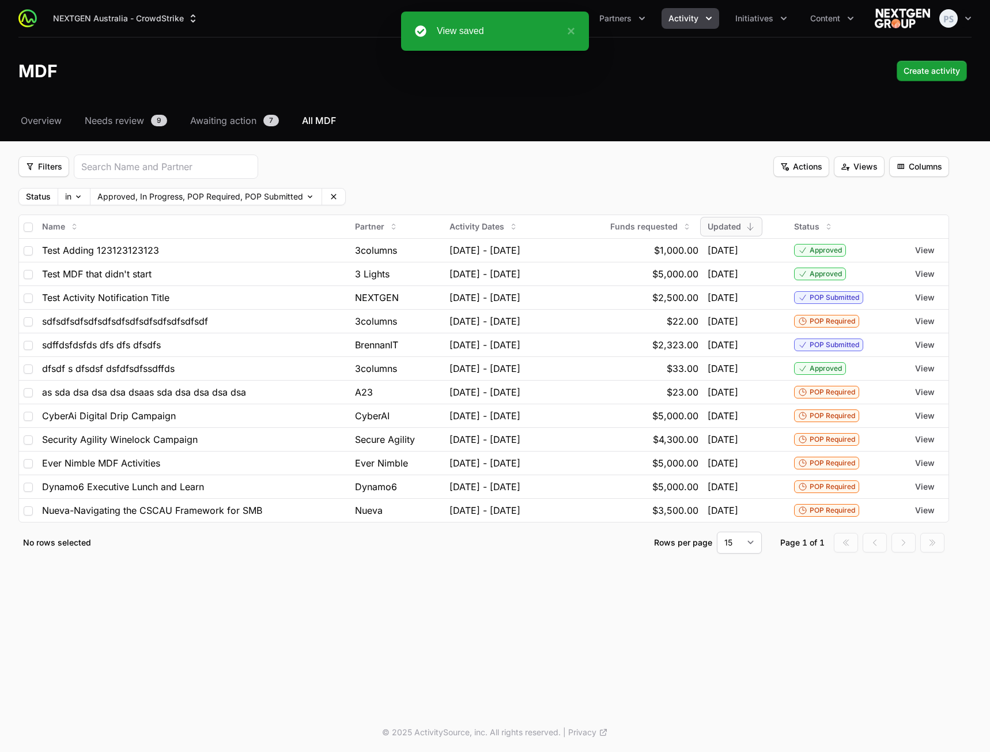
click at [572, 174] on div "Filters Filters Actions Actions Views Views Columns Columns" at bounding box center [483, 166] width 931 height 24
click at [57, 119] on span "Overview" at bounding box center [41, 121] width 41 height 14
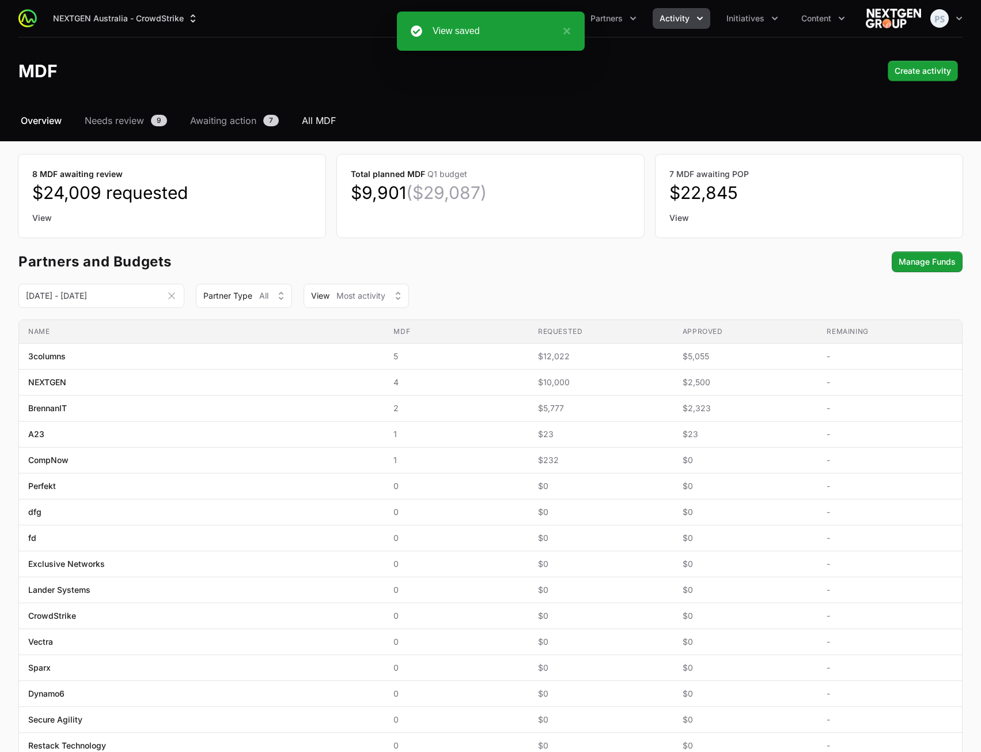
click at [316, 125] on span "All MDF" at bounding box center [319, 121] width 34 height 14
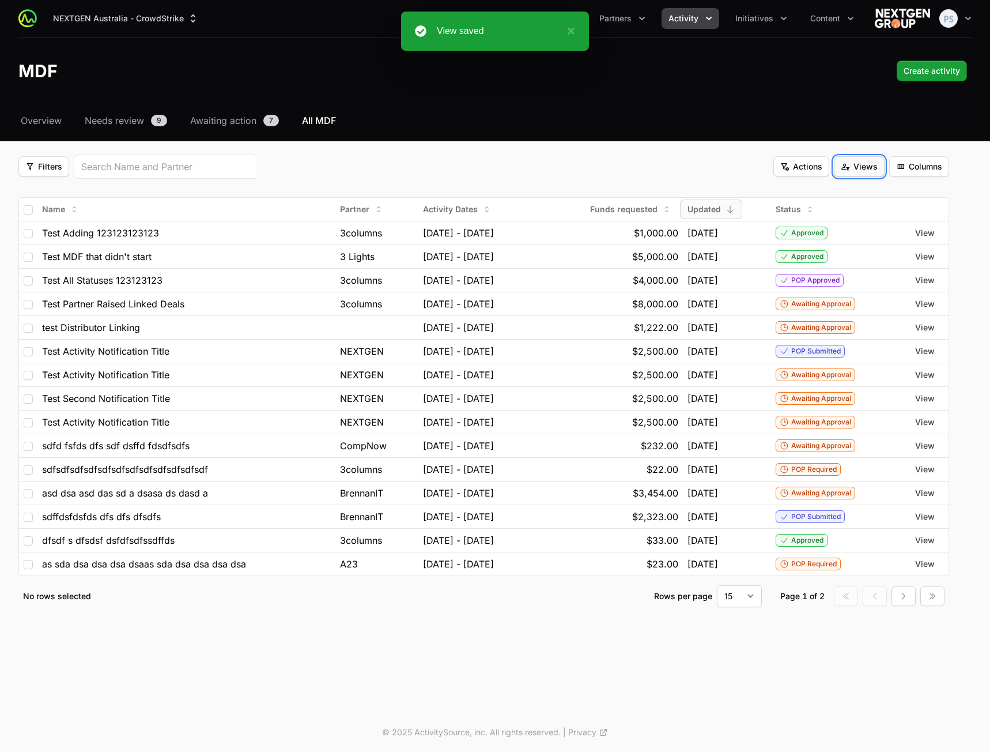
click at [850, 171] on span "Views" at bounding box center [859, 167] width 37 height 14
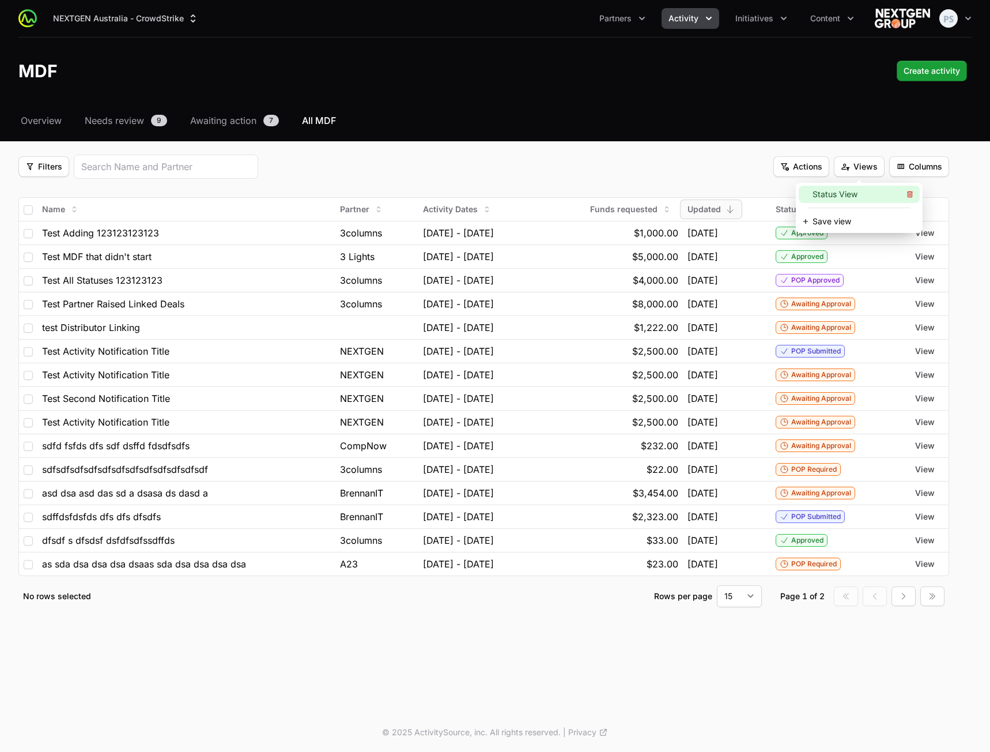
click at [851, 193] on div "Status View" at bounding box center [859, 194] width 121 height 17
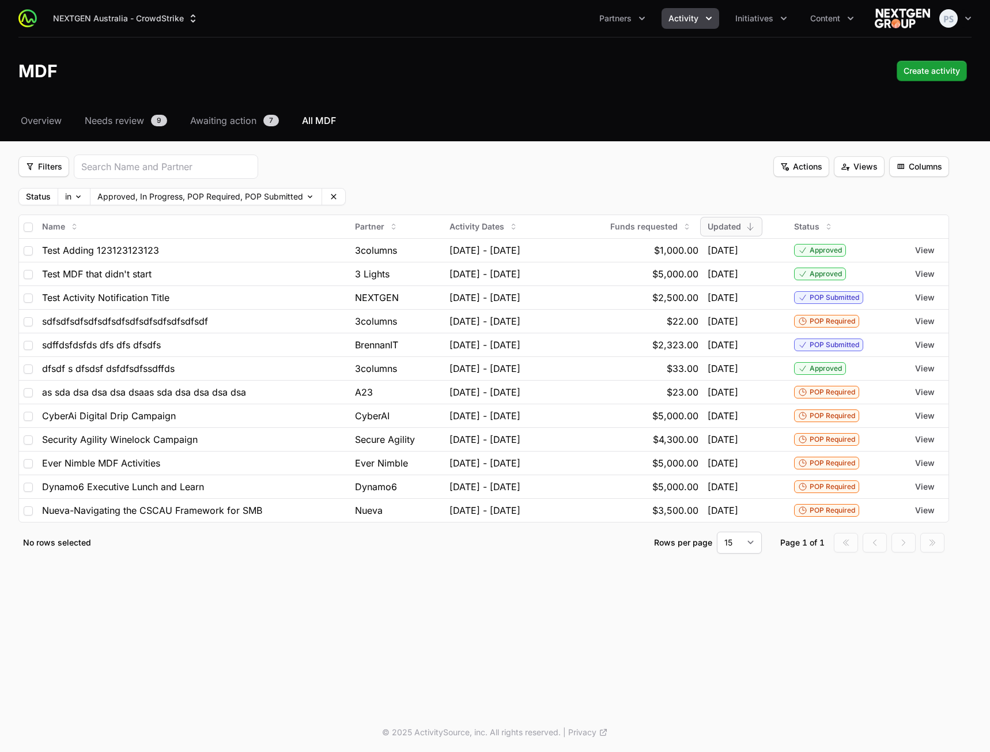
click at [653, 161] on div "Filters Filters Actions Actions Views Views Columns Columns" at bounding box center [483, 166] width 931 height 24
click at [868, 171] on span "Views" at bounding box center [859, 167] width 37 height 14
click at [817, 218] on div "Save view" at bounding box center [859, 221] width 121 height 17
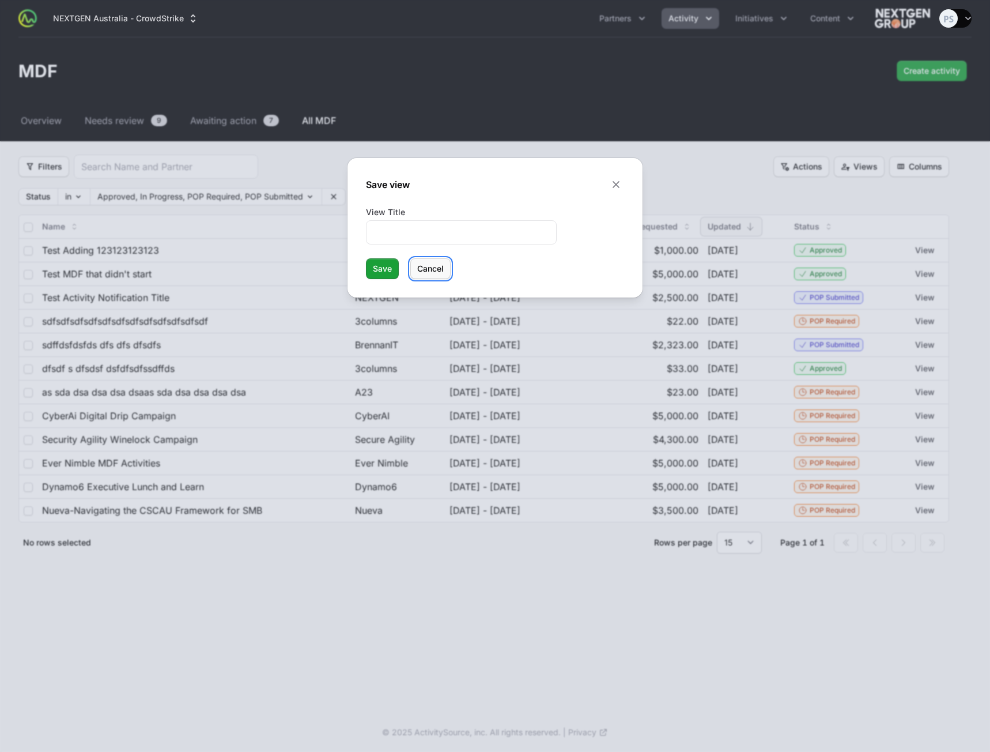
click at [414, 274] on button "[PERSON_NAME]" at bounding box center [430, 268] width 40 height 21
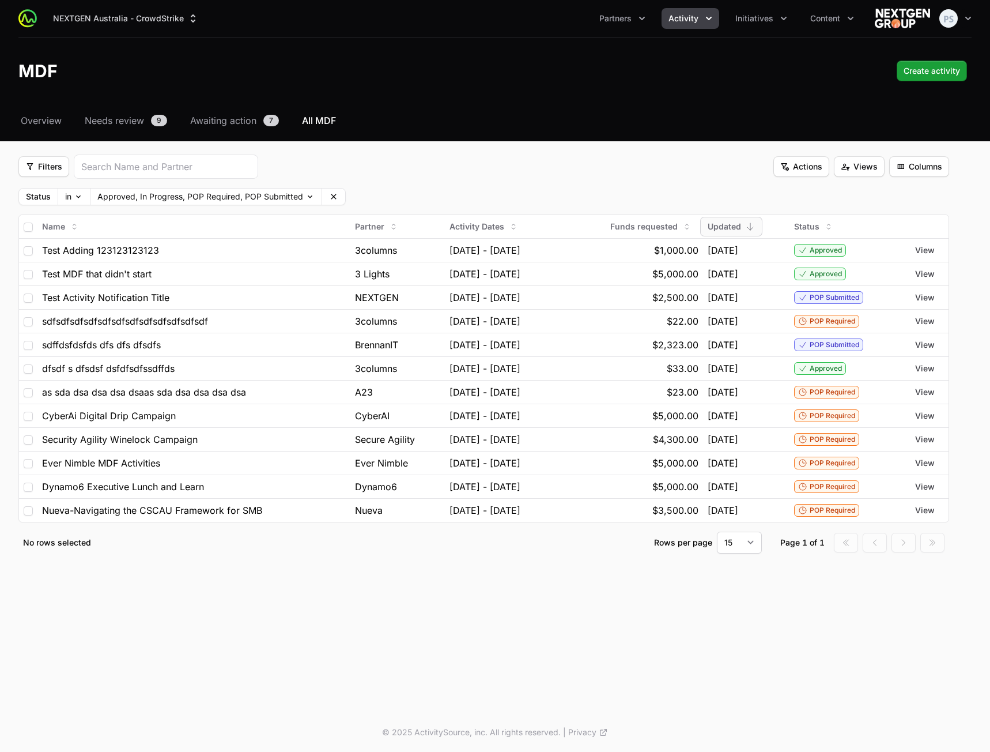
drag, startPoint x: 489, startPoint y: 197, endPoint x: 503, endPoint y: 193, distance: 14.4
click at [490, 196] on div "Status in Approved, In Progress, POP Required, POP Submitted Clear" at bounding box center [483, 196] width 931 height 17
click at [851, 171] on span "Views" at bounding box center [859, 167] width 37 height 14
click at [909, 193] on icon at bounding box center [910, 194] width 8 height 8
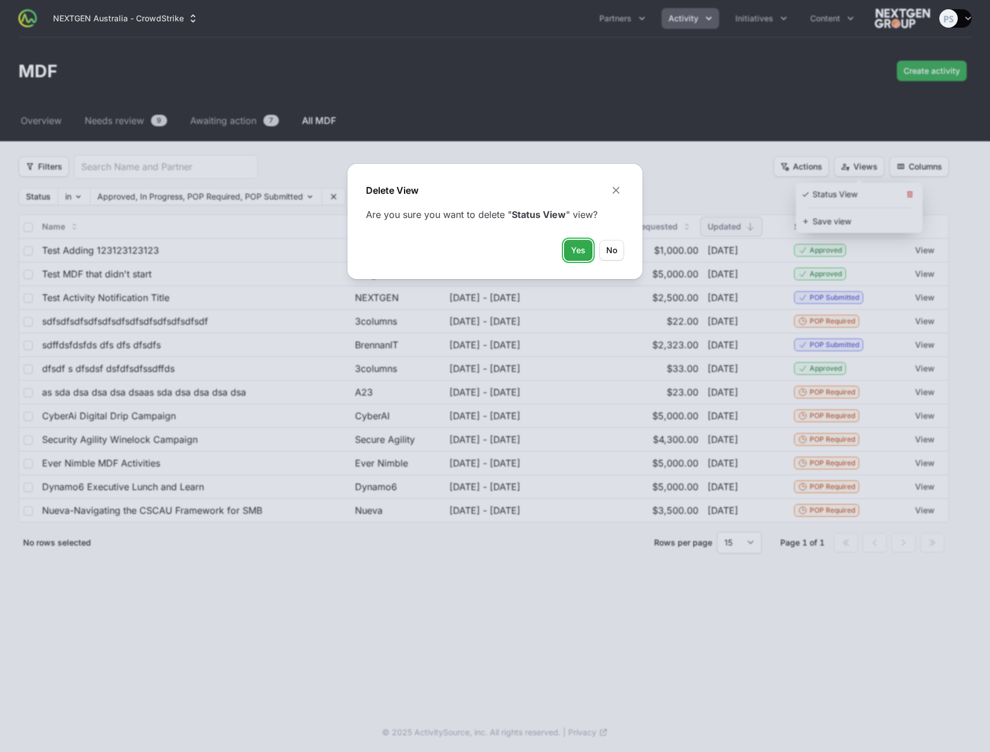
click at [575, 248] on span "Yes" at bounding box center [578, 250] width 14 height 14
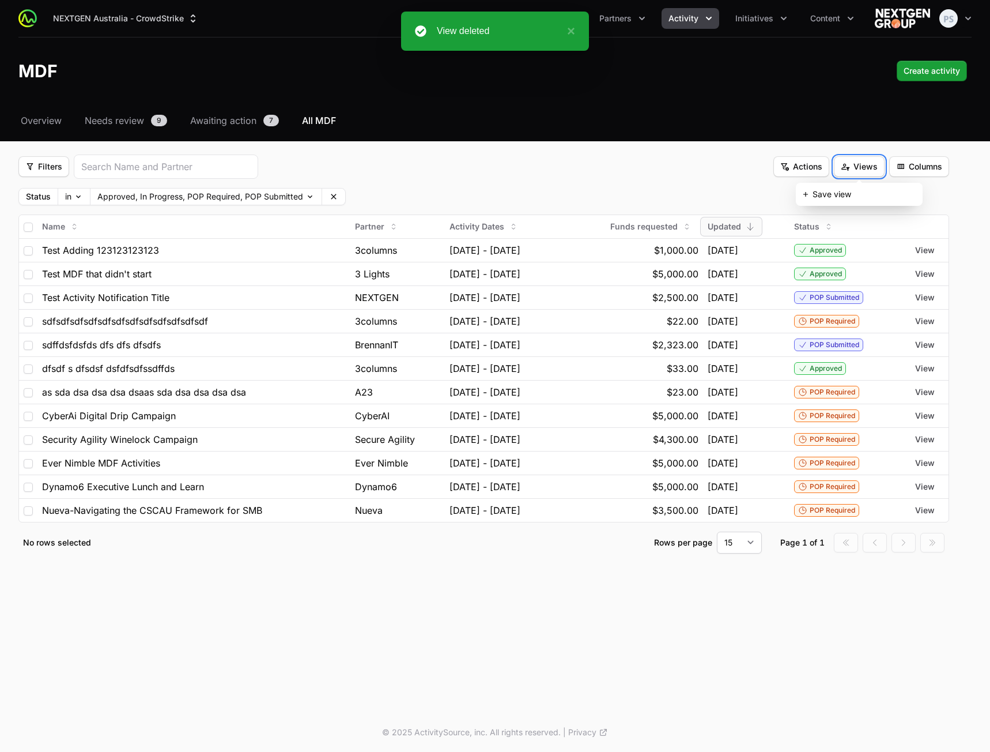
click at [496, 169] on div "Filters Filters Actions Actions Views Views Columns Columns" at bounding box center [483, 166] width 931 height 24
click at [311, 122] on span "All MDF" at bounding box center [319, 121] width 34 height 14
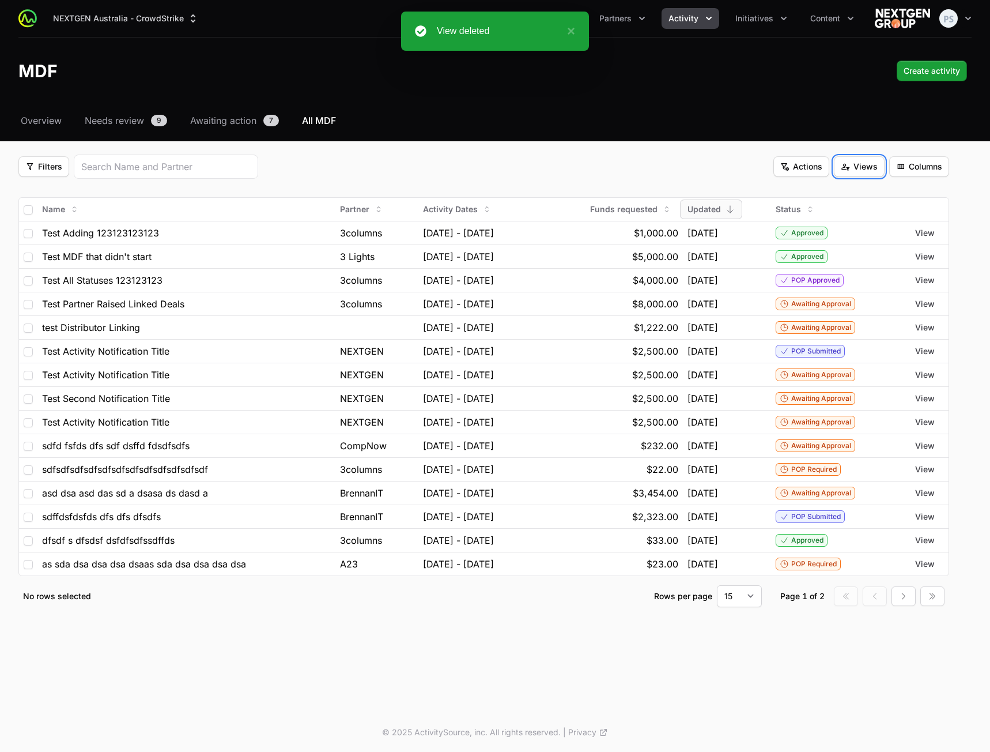
click at [850, 173] on span "Views" at bounding box center [859, 167] width 37 height 14
click at [830, 201] on div "Save view" at bounding box center [859, 194] width 121 height 17
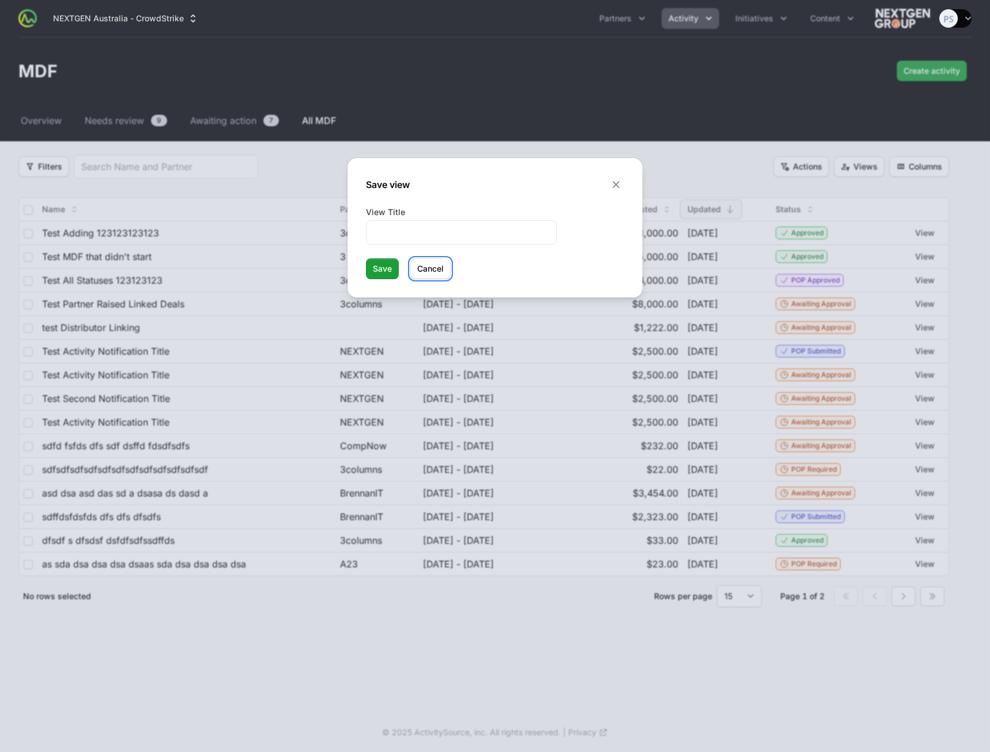
click at [436, 269] on span "Cancel" at bounding box center [430, 269] width 27 height 14
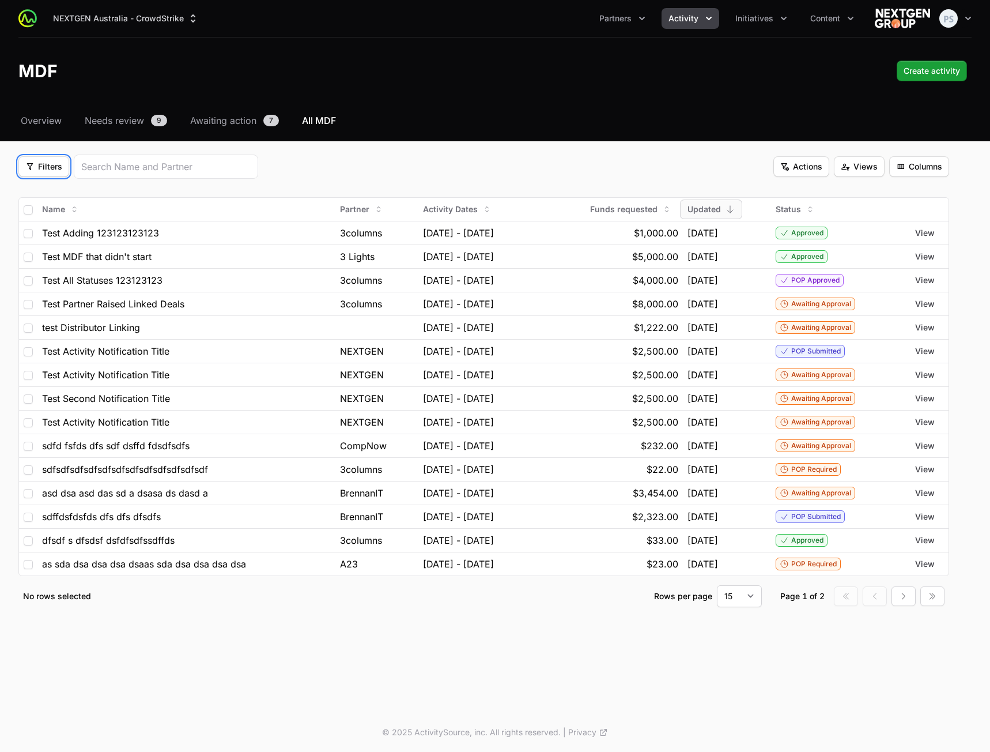
click at [41, 168] on span "Filters" at bounding box center [43, 167] width 37 height 14
click at [86, 225] on div "Status" at bounding box center [63, 228] width 121 height 17
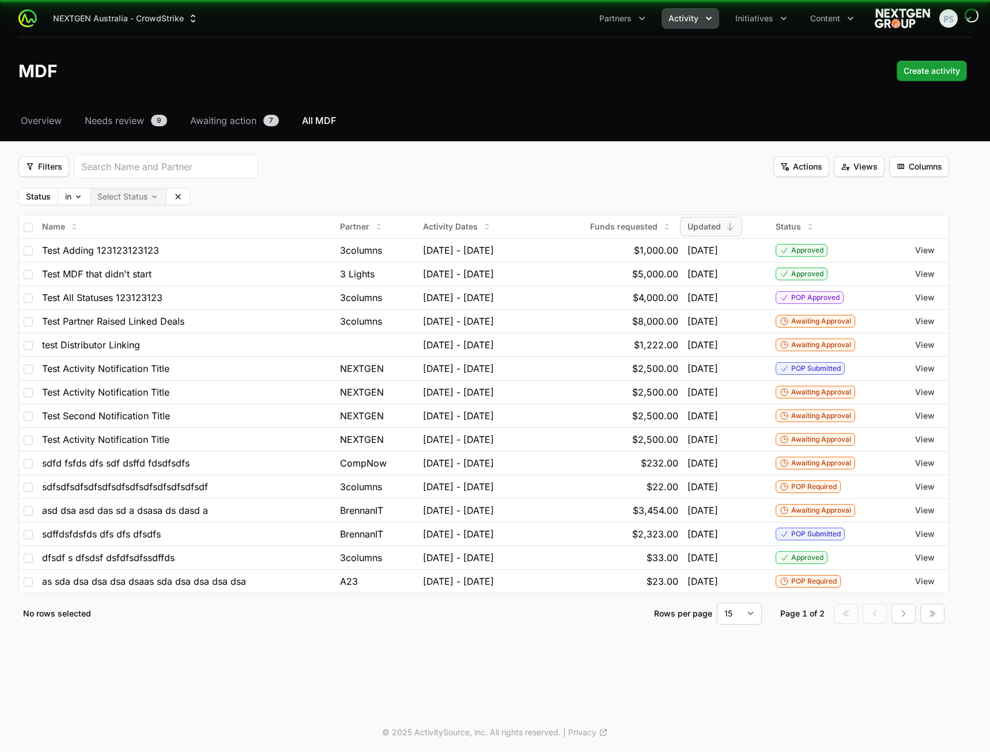
click at [125, 199] on body "NEXTGEN Australia - CrowdStrike Partners Activity Initiatives Content Open user…" at bounding box center [495, 376] width 990 height 752
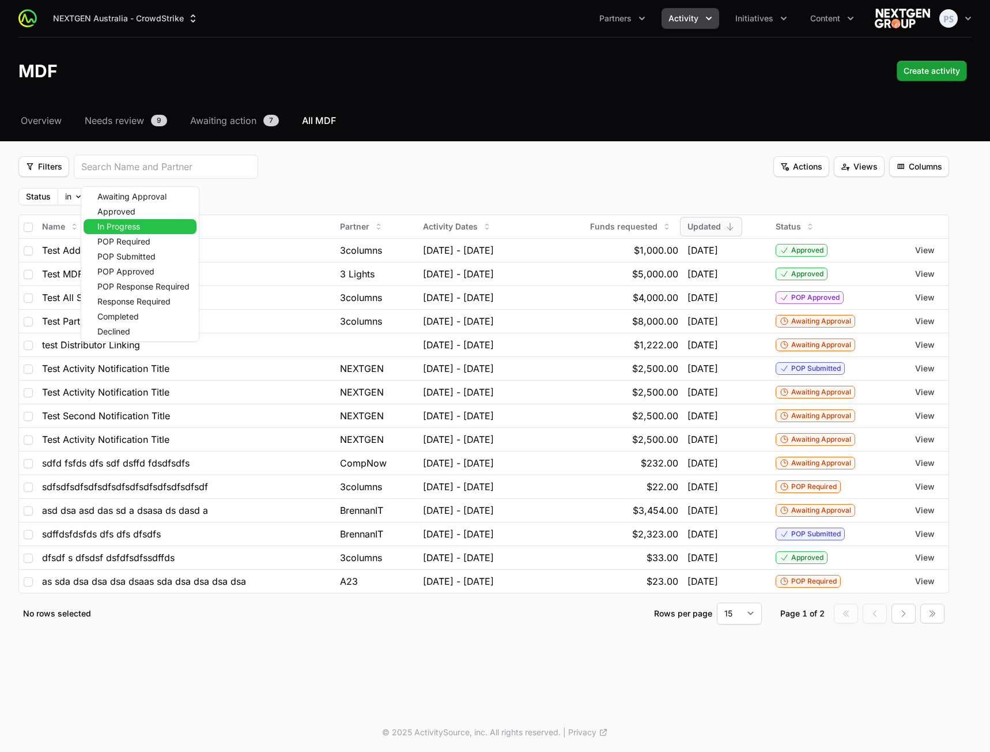
click at [124, 220] on div "In Progress" at bounding box center [140, 226] width 113 height 15
click at [130, 240] on span "POP Required" at bounding box center [123, 241] width 53 height 8
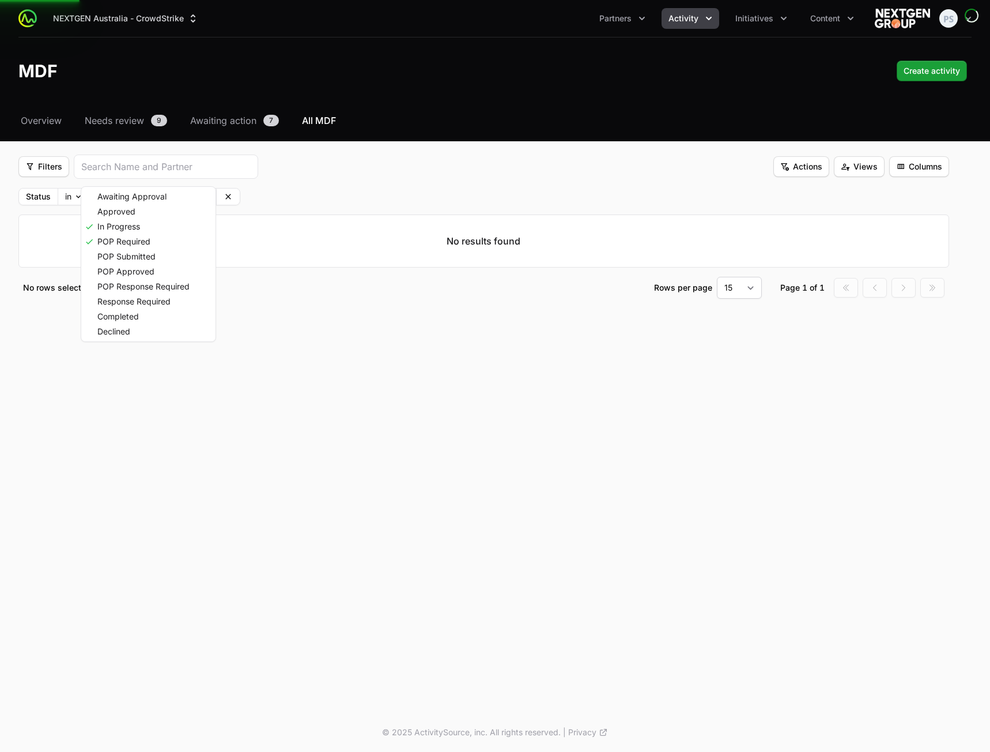
drag, startPoint x: 391, startPoint y: 183, endPoint x: 765, endPoint y: 188, distance: 374.6
click at [394, 183] on html "NEXTGEN Australia - CrowdStrike Partners Activity Initiatives Content Open user…" at bounding box center [495, 376] width 990 height 752
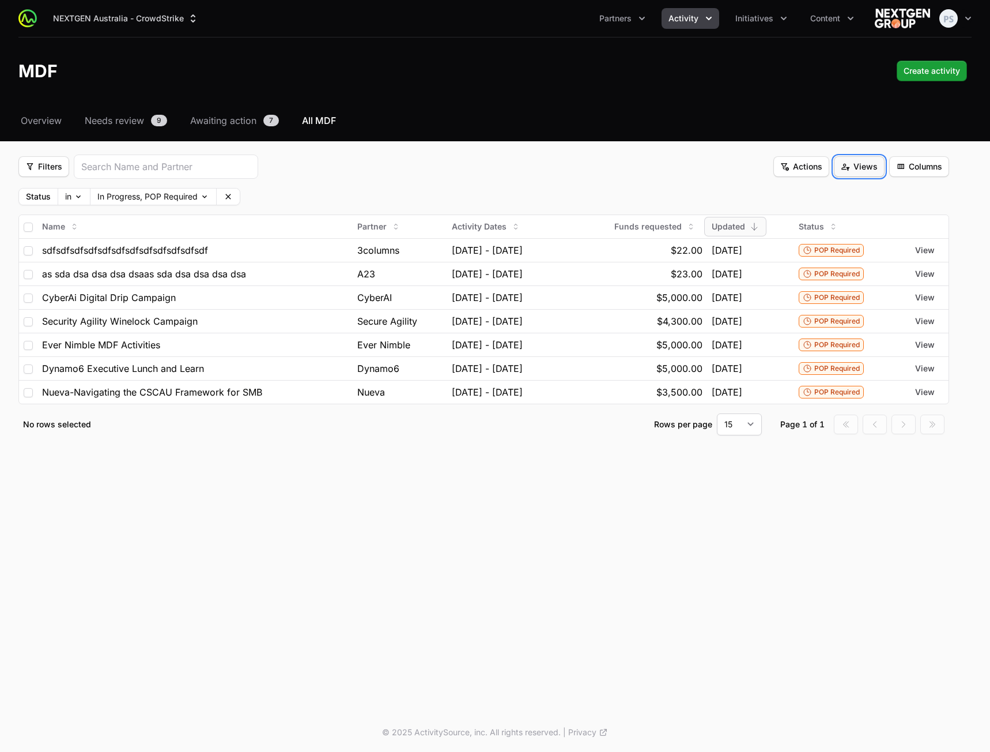
click at [851, 171] on span "Views" at bounding box center [859, 167] width 37 height 14
click at [826, 191] on div "Save view" at bounding box center [859, 194] width 121 height 17
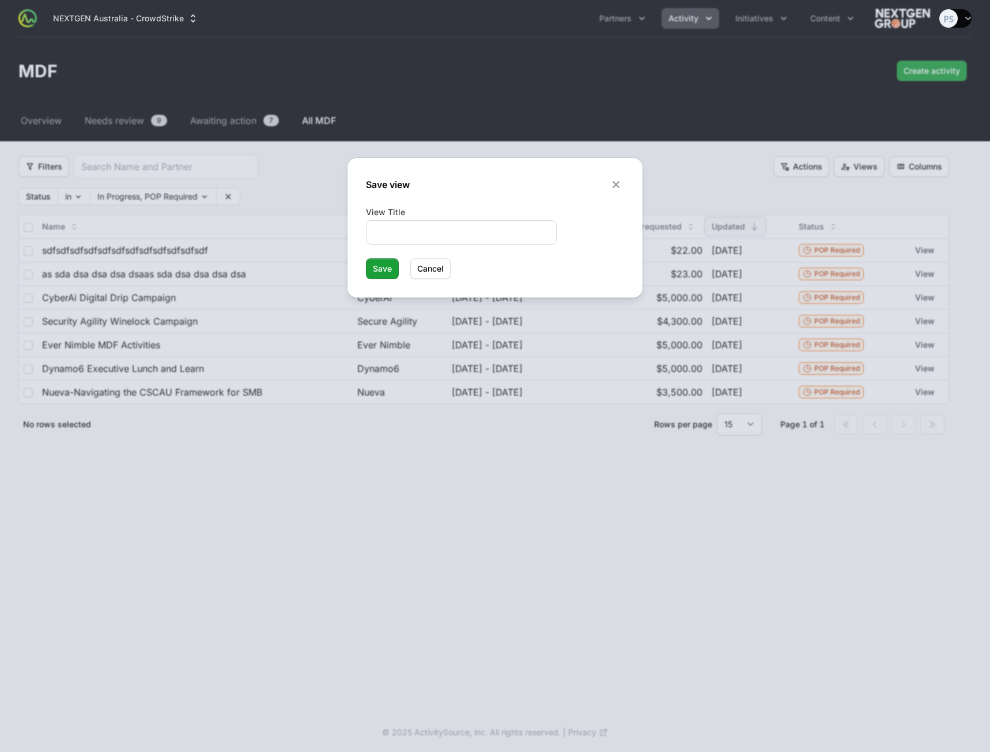
click at [494, 224] on div at bounding box center [461, 232] width 191 height 24
click at [484, 233] on input "View Title" at bounding box center [461, 232] width 176 height 14
type input "Status"
click at [383, 267] on span "Save" at bounding box center [382, 269] width 19 height 14
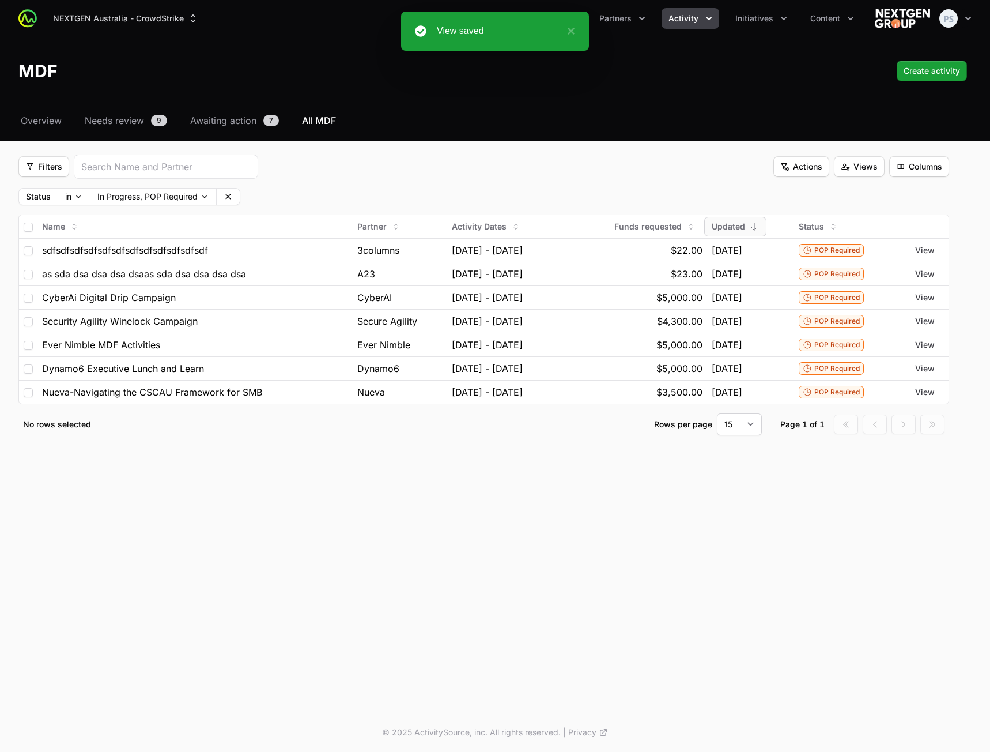
drag, startPoint x: 629, startPoint y: 167, endPoint x: 704, endPoint y: 174, distance: 75.9
click at [629, 168] on div "Filters Filters Actions Actions Views Views Columns Columns" at bounding box center [483, 166] width 931 height 24
click at [870, 163] on span "Views" at bounding box center [859, 167] width 37 height 14
click at [844, 191] on div "Status" at bounding box center [859, 194] width 121 height 17
click at [858, 164] on span "Views" at bounding box center [859, 167] width 37 height 14
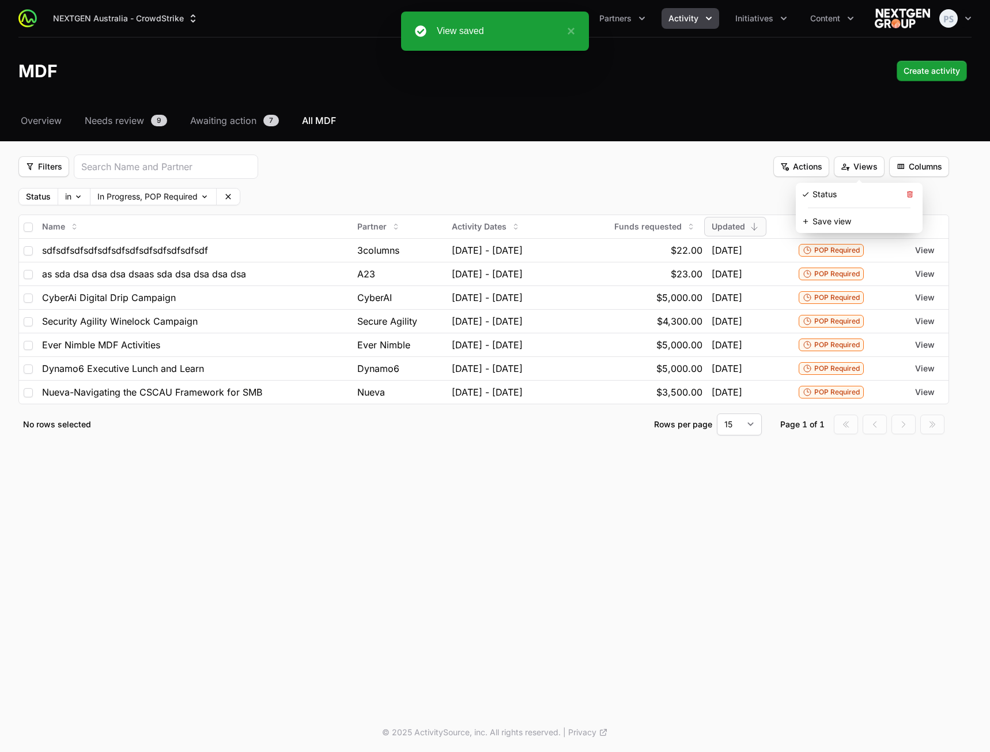
click at [837, 186] on div "Status" at bounding box center [859, 194] width 121 height 17
drag, startPoint x: 425, startPoint y: 155, endPoint x: 224, endPoint y: 119, distance: 204.4
click at [425, 156] on div "Filters Filters Actions Actions Views Views Columns Columns" at bounding box center [483, 166] width 931 height 24
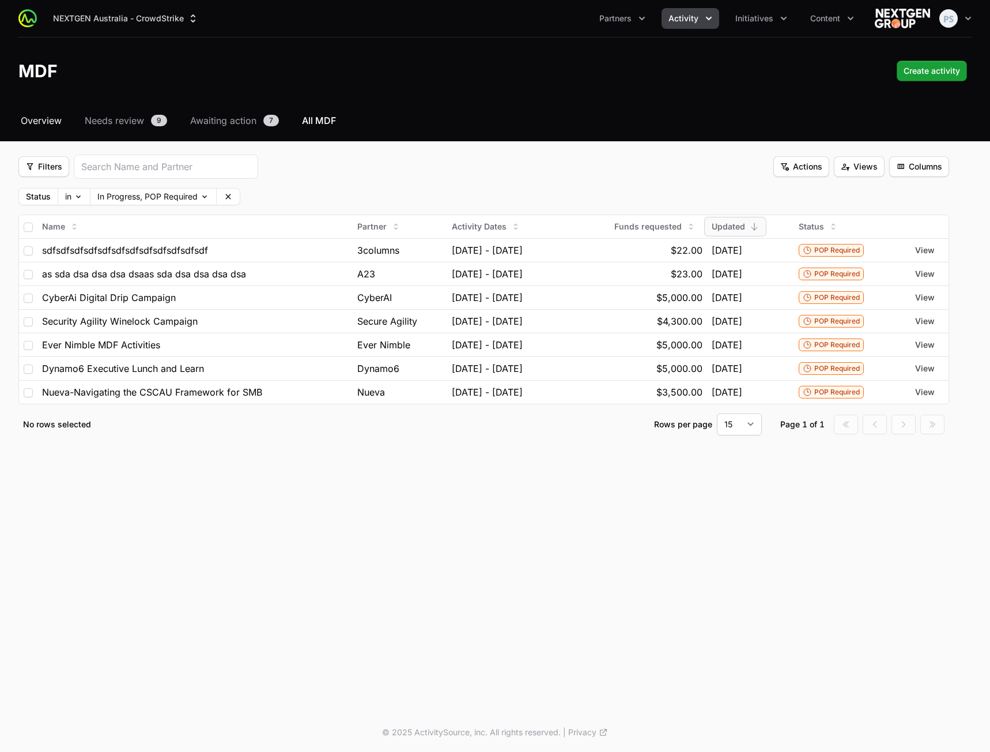
click at [27, 114] on span "Overview" at bounding box center [41, 121] width 41 height 14
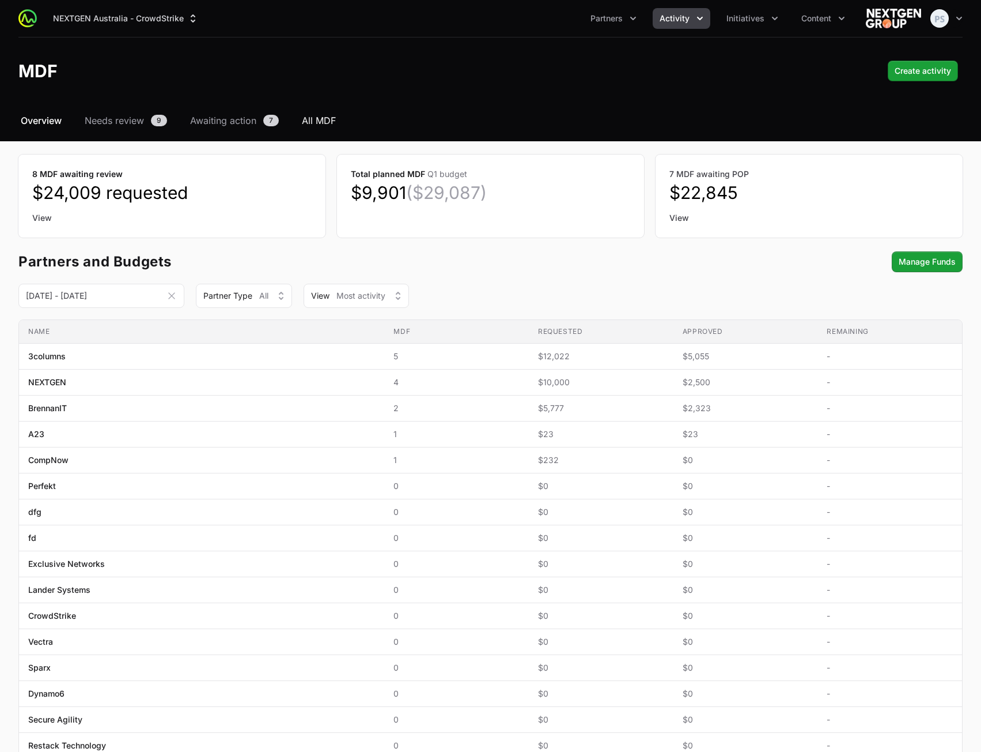
click at [317, 122] on span "All MDF" at bounding box center [319, 121] width 34 height 14
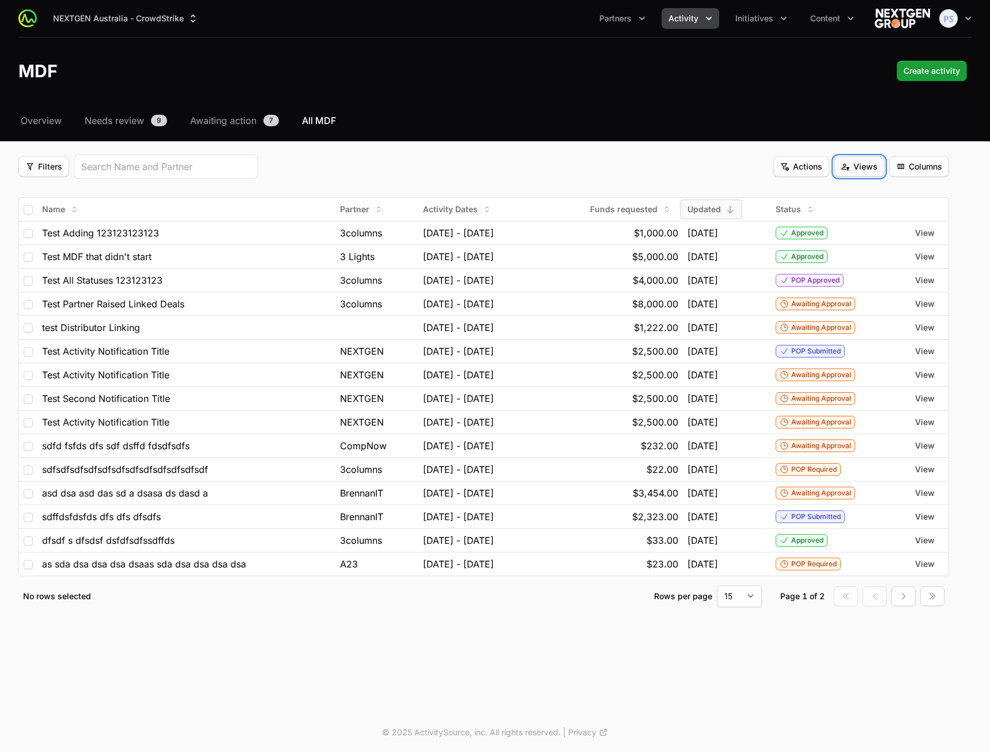
click at [849, 172] on span "Views" at bounding box center [859, 167] width 37 height 14
click at [828, 194] on div "Status" at bounding box center [859, 194] width 121 height 17
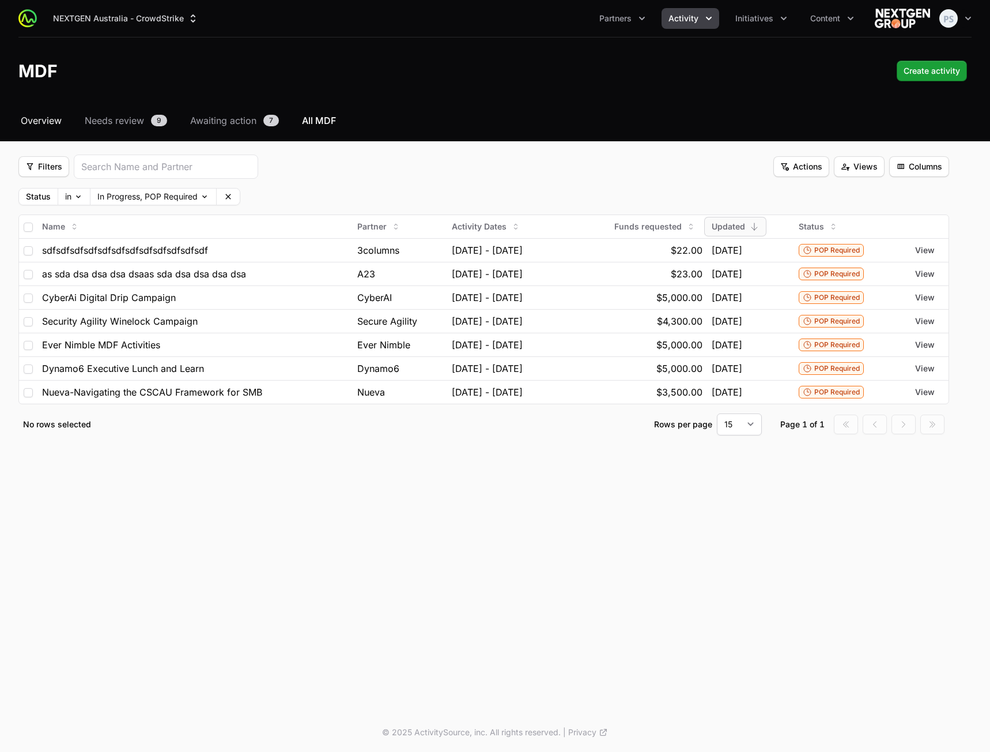
click at [44, 124] on span "Overview" at bounding box center [41, 121] width 41 height 14
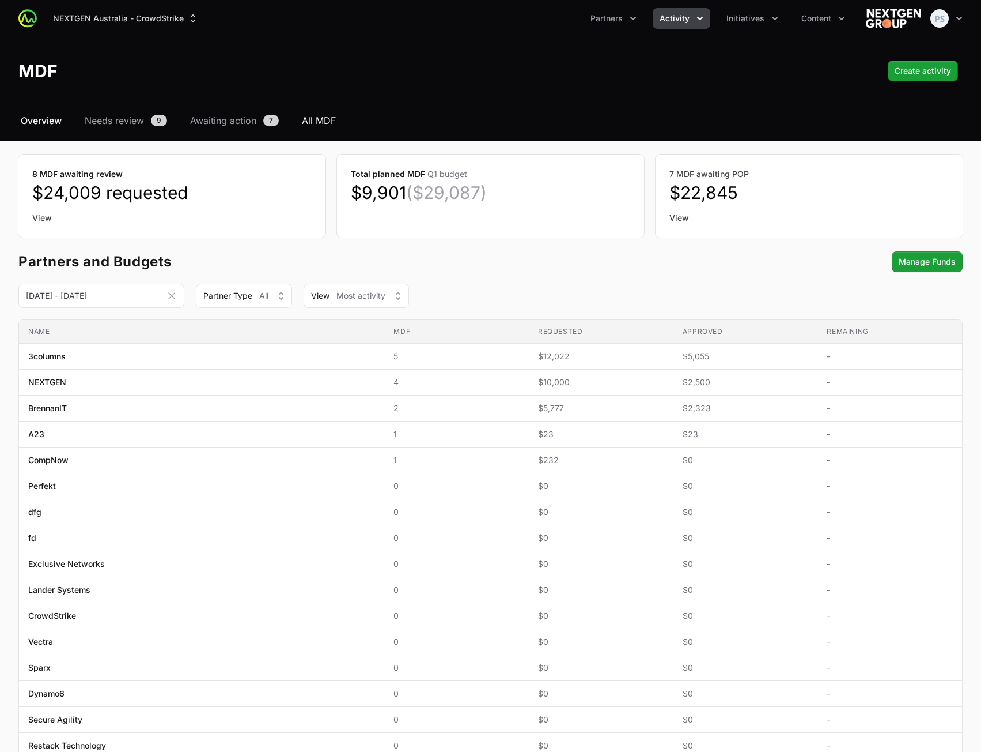
click at [314, 124] on span "All MDF" at bounding box center [319, 121] width 34 height 14
